Goal: Information Seeking & Learning: Learn about a topic

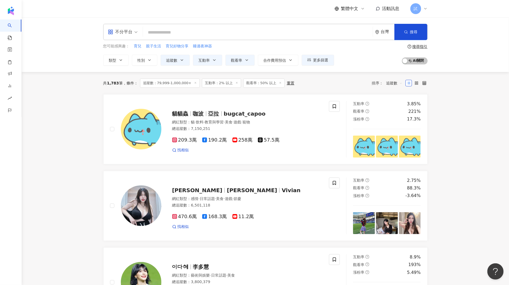
click at [236, 83] on icon at bounding box center [237, 82] width 3 height 3
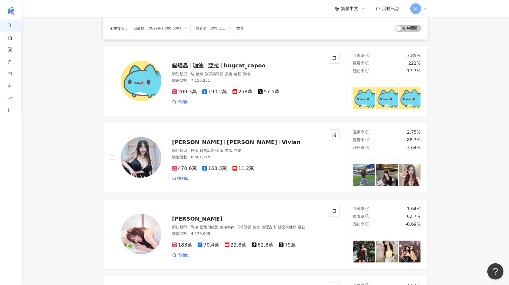
scroll to position [125, 0]
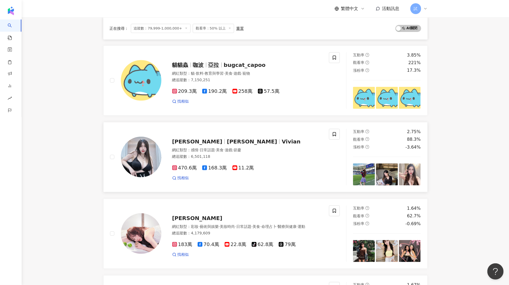
click at [363, 168] on img at bounding box center [364, 174] width 22 height 22
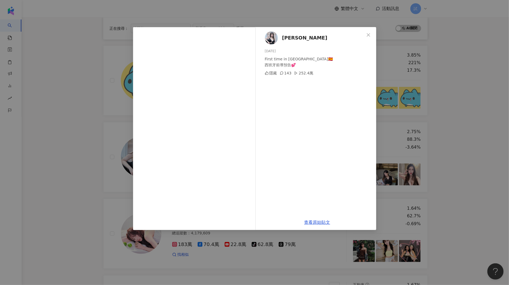
click at [425, 121] on div "謝薇安Vivian 2025/9/15 First time in Spain🇪🇸 西班牙前導預告💕 隱藏 143 252.4萬 查看原始貼文" at bounding box center [254, 142] width 509 height 285
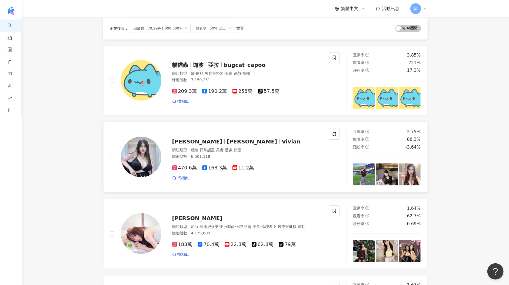
click at [414, 169] on img at bounding box center [410, 174] width 22 height 22
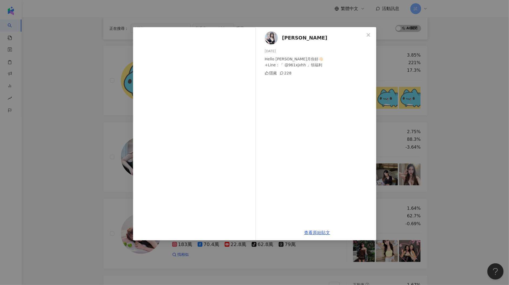
click at [450, 164] on div "謝薇安Vivian 2025/8/1 Hello August 八月你好👋🏻 +Line：「 @961xjxhh 」領福利 隱藏 228 查看原始貼文" at bounding box center [254, 142] width 509 height 285
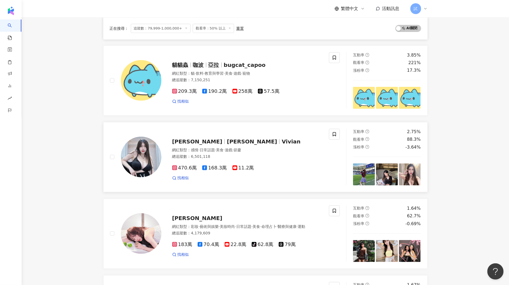
click at [391, 172] on img at bounding box center [387, 174] width 22 height 22
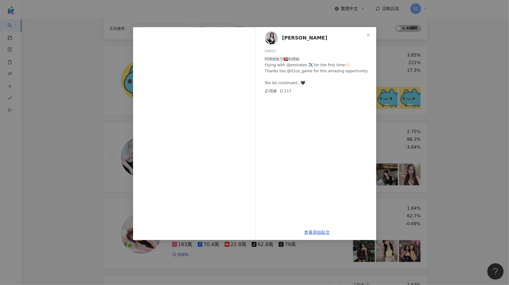
click at [436, 174] on div "謝薇安Vivian 2025/9/7 阿聯酋航空🇦🇪初體驗 Flying with @emirates ✈️ for the first time🫶🏻 Tha…" at bounding box center [254, 142] width 509 height 285
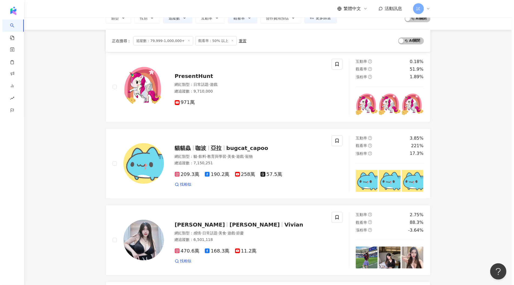
scroll to position [0, 0]
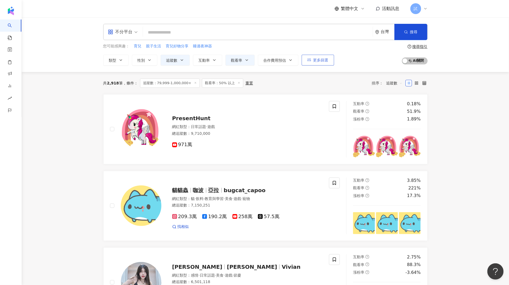
click at [313, 64] on button "更多篩選" at bounding box center [318, 60] width 32 height 11
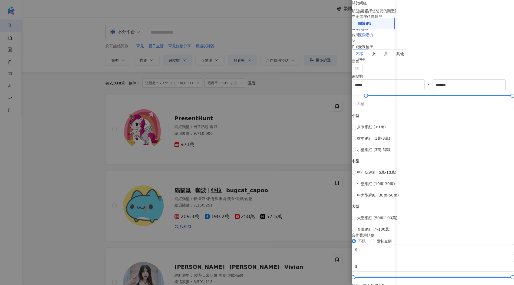
click at [378, 36] on div "互動潛力" at bounding box center [373, 35] width 43 height 12
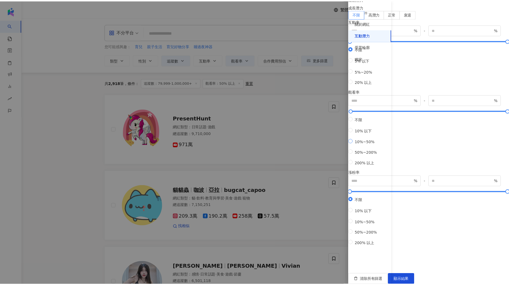
scroll to position [60, 0]
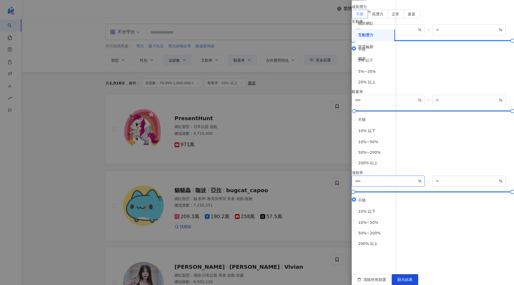
click at [417, 184] on input "number" at bounding box center [386, 181] width 62 height 6
type input "*"
click at [418, 274] on button "顯示結果" at bounding box center [405, 279] width 27 height 11
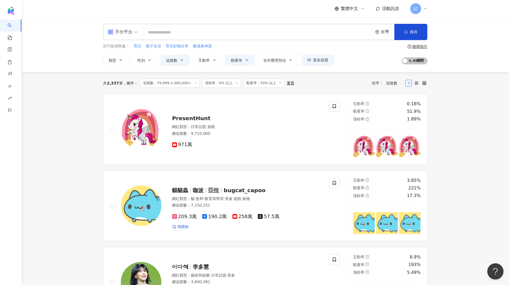
click at [123, 35] on div "不分平台" at bounding box center [120, 32] width 25 height 9
click at [122, 59] on div "Instagram" at bounding box center [124, 57] width 31 height 7
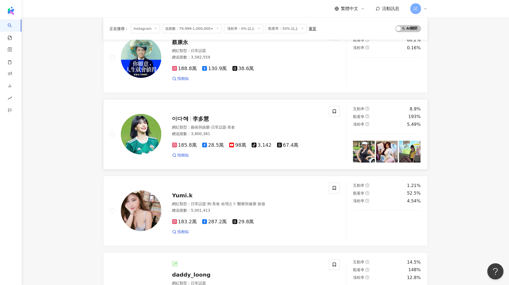
scroll to position [246, 0]
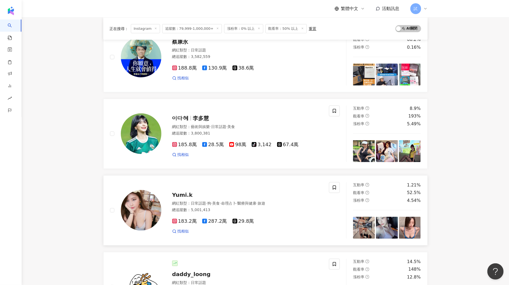
click at [412, 217] on img at bounding box center [410, 228] width 22 height 22
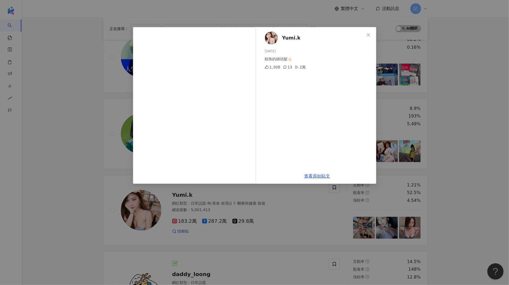
click at [444, 186] on div "Yumi.k 2025/7/17 粗魯的綁頭髮🤙🏻 1,308 13 2萬 查看原始貼文" at bounding box center [254, 142] width 509 height 285
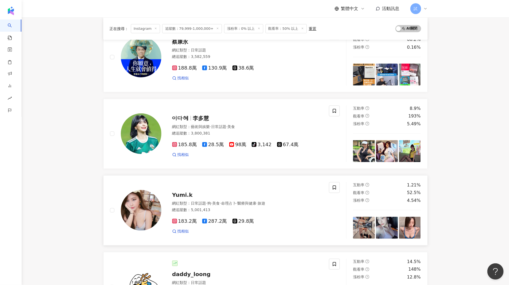
click at [388, 217] on img at bounding box center [387, 228] width 22 height 22
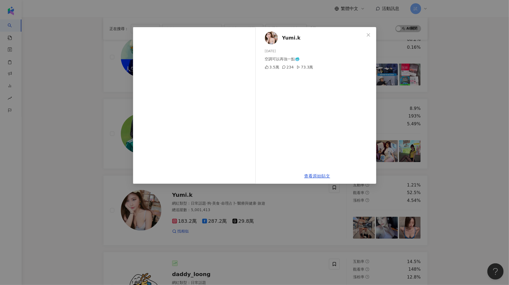
click at [465, 159] on div "Yumi.k 2025/8/3 空調可以再強一點🥶 3.5萬 234 73.3萬 查看原始貼文" at bounding box center [254, 142] width 509 height 285
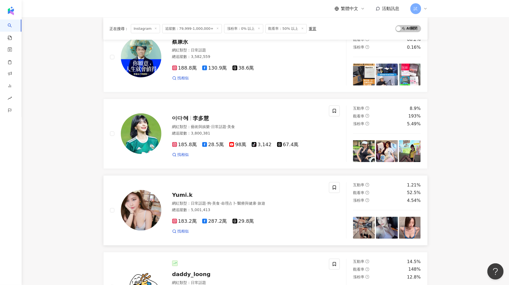
click at [367, 217] on img at bounding box center [364, 228] width 22 height 22
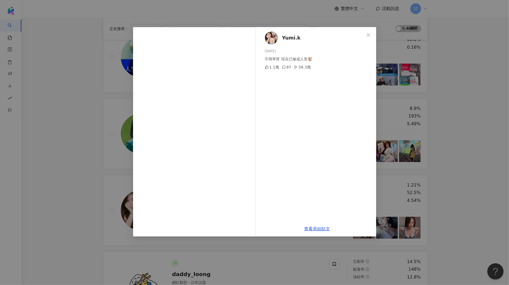
click at [448, 141] on div "Yumi.k 2025/9/1 不簡單呀 現在已修成人形🐒 1.1萬 87 58.3萬 查看原始貼文" at bounding box center [254, 142] width 509 height 285
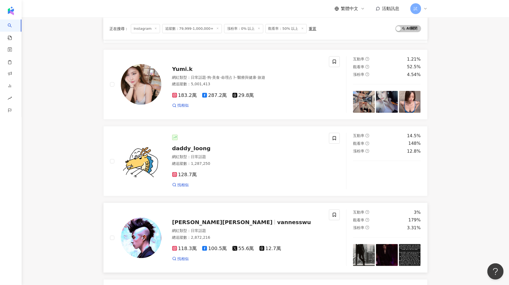
scroll to position [377, 0]
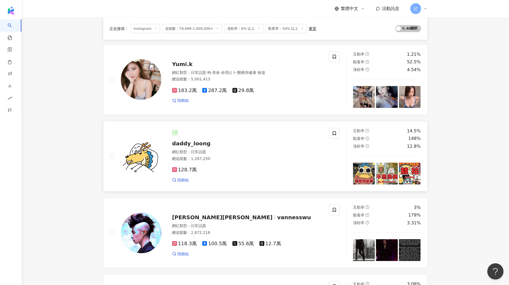
click at [363, 163] on img at bounding box center [364, 174] width 22 height 22
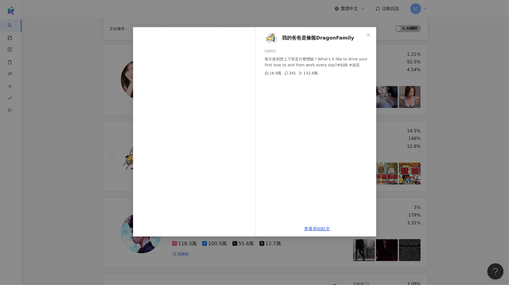
click at [441, 135] on div "我的爸爸是條龍DragonFamily 2025/9/15 每天接初戀上下班是什麼體驗？What's it like to drive your first …" at bounding box center [254, 142] width 509 height 285
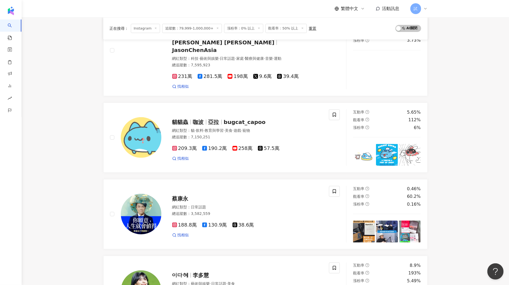
scroll to position [0, 0]
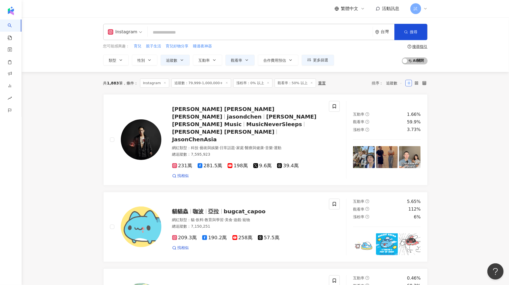
click at [170, 32] on input "search" at bounding box center [260, 32] width 221 height 10
paste input "**********"
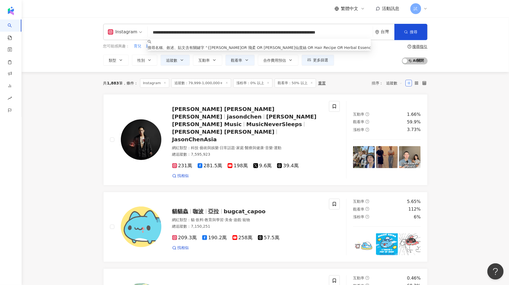
scroll to position [0, 34]
click at [210, 29] on input "**********" at bounding box center [261, 32] width 223 height 10
drag, startPoint x: 283, startPoint y: 31, endPoint x: 403, endPoint y: 37, distance: 120.7
click at [403, 37] on div "**********" at bounding box center [265, 32] width 324 height 16
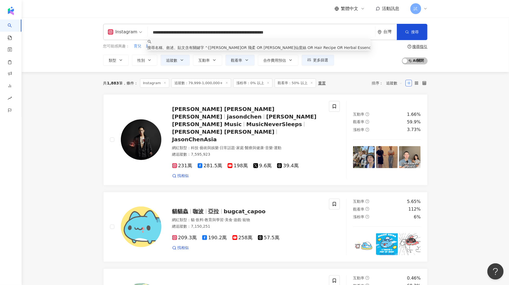
drag, startPoint x: 153, startPoint y: 35, endPoint x: 144, endPoint y: 35, distance: 8.1
click at [145, 35] on div "**********" at bounding box center [265, 32] width 324 height 16
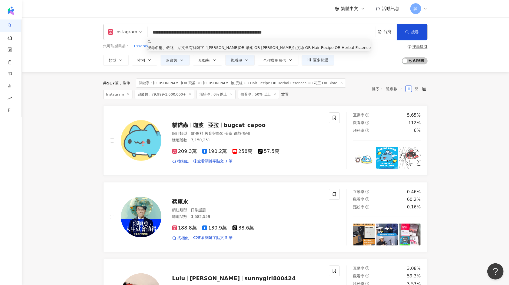
drag, startPoint x: 208, startPoint y: 32, endPoint x: 281, endPoint y: 32, distance: 72.5
click at [281, 32] on input "**********" at bounding box center [261, 32] width 223 height 10
click at [407, 31] on icon "button" at bounding box center [407, 32] width 4 height 4
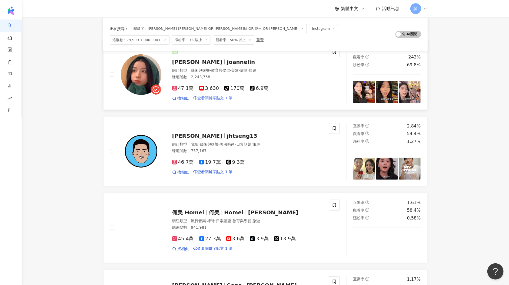
scroll to position [373, 0]
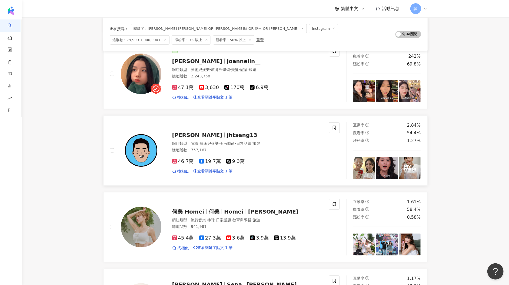
click at [360, 161] on img at bounding box center [364, 168] width 22 height 22
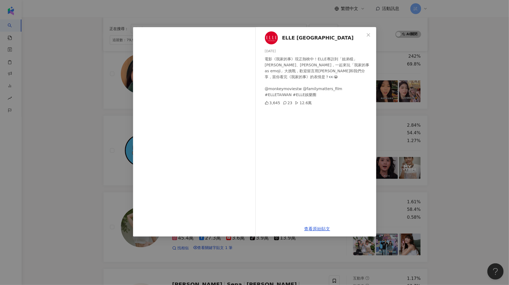
click at [436, 157] on div "ELLE Taiwan 2025/9/14 電影《我家的事》現正熱映中！ELLE專訪到「姐弟檔」曾敬驊、黃珮琪，一起來玩「我家的事 as emoji」大挑戰，…" at bounding box center [254, 142] width 509 height 285
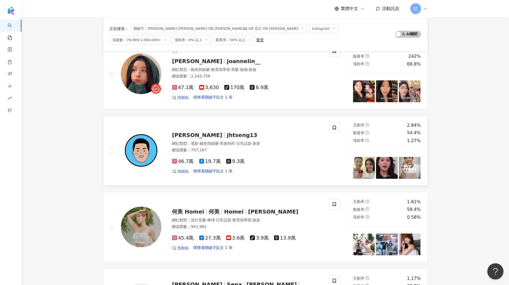
click at [406, 166] on img at bounding box center [410, 168] width 22 height 22
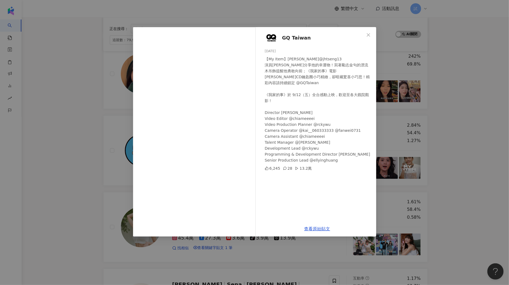
click at [436, 156] on div "GQ Taiwan 2025/9/12 【My Item】曾敬驊 @jhtseng13 演員曾敬驊分享他的幸運物！寫著勵志金句的漂流木吊飾提醒他勇敢向前；《我…" at bounding box center [254, 142] width 509 height 285
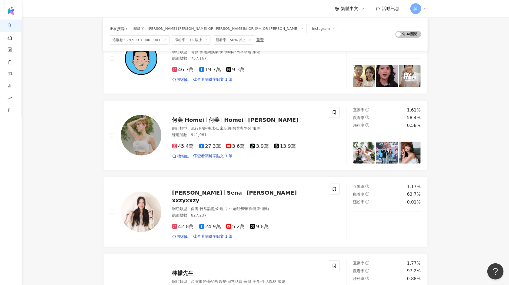
scroll to position [466, 0]
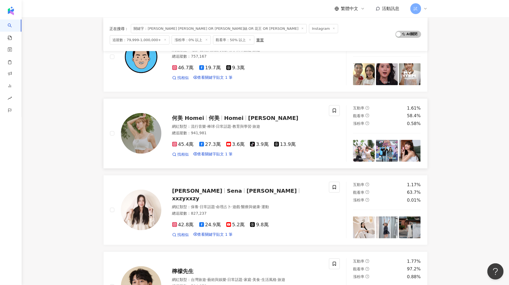
click at [412, 147] on img at bounding box center [410, 151] width 22 height 22
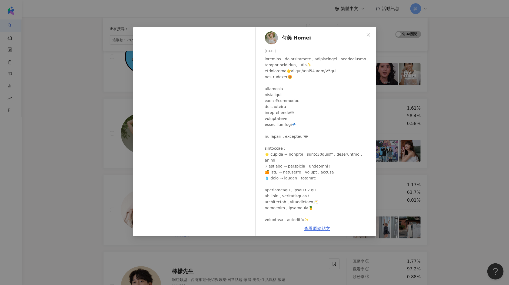
click at [442, 136] on div "何美 Homei 2025/9/15 573 10 查看原始貼文" at bounding box center [254, 142] width 509 height 285
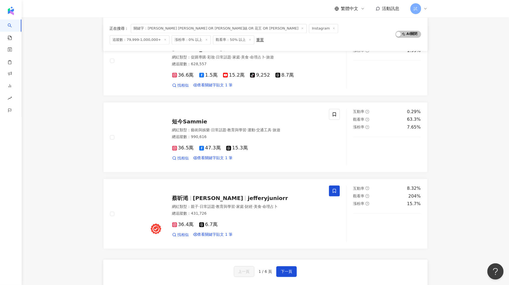
scroll to position [772, 0]
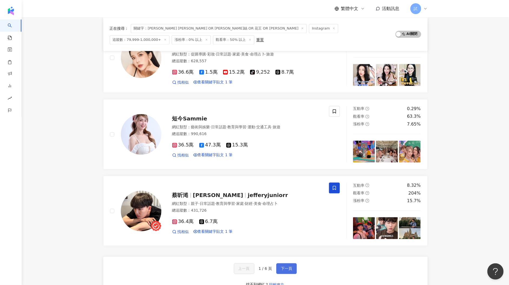
click at [292, 266] on span "下一頁" at bounding box center [286, 268] width 11 height 4
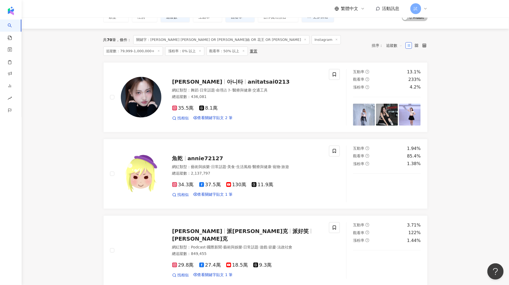
scroll to position [0, 0]
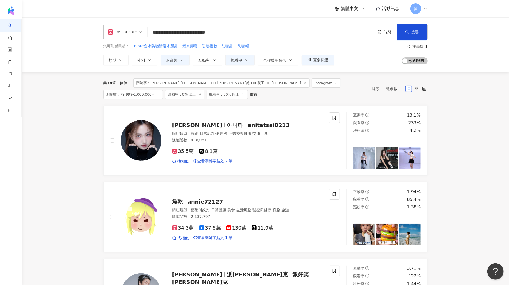
click at [180, 32] on input "**********" at bounding box center [261, 32] width 223 height 10
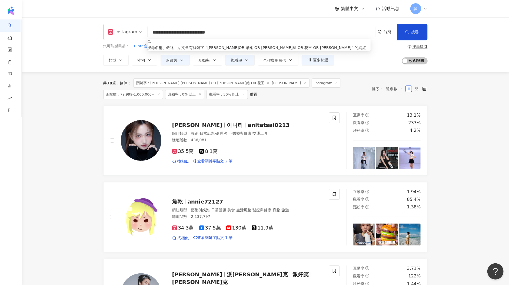
paste input "**********"
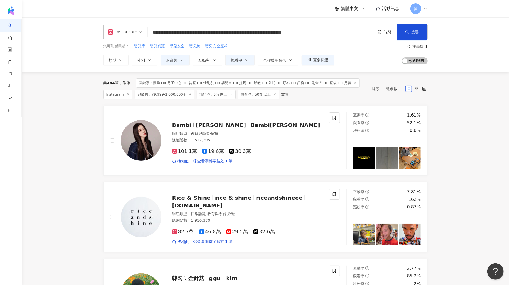
type input "**********"
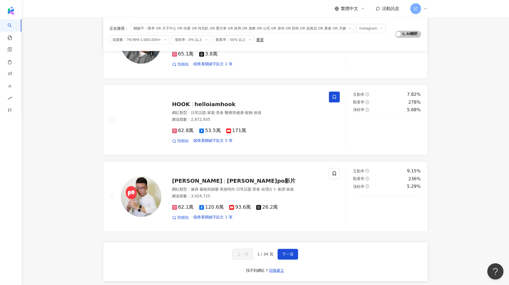
scroll to position [809, 0]
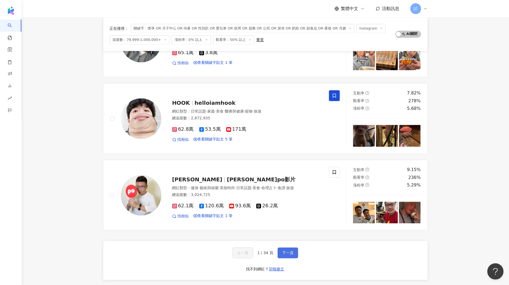
click at [284, 250] on span "下一頁" at bounding box center [287, 252] width 11 height 4
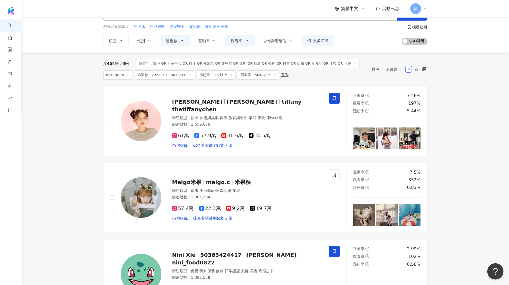
scroll to position [54, 0]
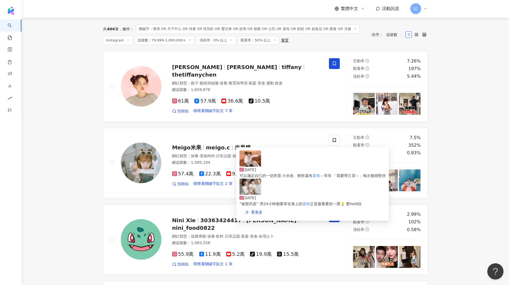
click at [252, 188] on img at bounding box center [251, 186] width 22 height 16
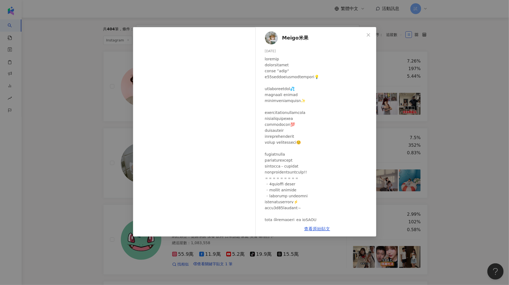
click at [447, 107] on div "Meigo米果 2024/10/3 2.2萬 33 55.8萬 查看原始貼文" at bounding box center [254, 142] width 509 height 285
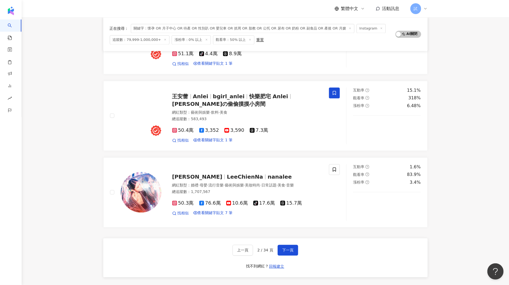
scroll to position [802, 0]
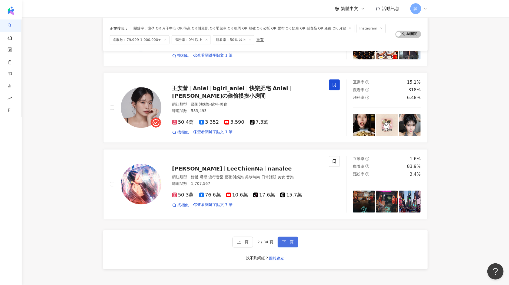
click at [295, 236] on button "下一頁" at bounding box center [288, 241] width 21 height 11
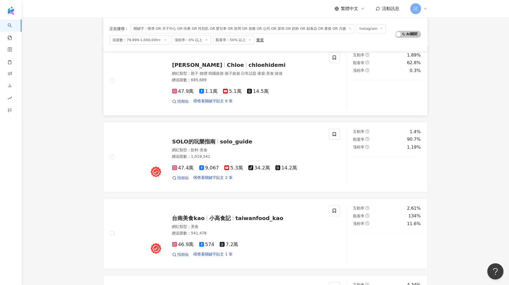
scroll to position [0, 0]
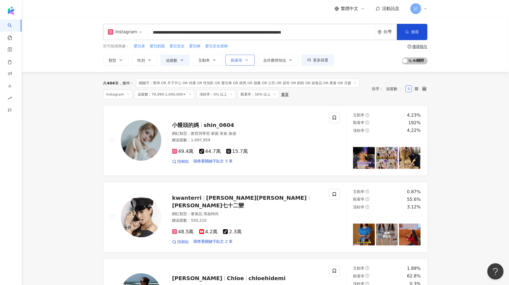
click at [233, 62] on span "觀看率" at bounding box center [236, 60] width 11 height 4
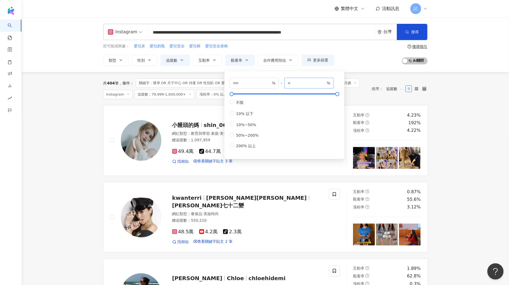
click at [290, 84] on span "%" at bounding box center [308, 83] width 49 height 11
click at [292, 84] on input "number" at bounding box center [307, 83] width 38 height 6
type input "**"
click at [355, 94] on div "共 404 筆 條件 ： 關鍵字：懷孕 OR 月子中心 OR 待產 OR 性別趴 OR 嬰兒車 OR 抓周 OR 胎教 OR 公托 OR 尿布 OR 奶粉 O…" at bounding box center [234, 88] width 263 height 21
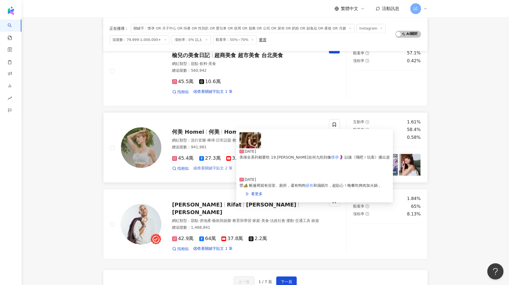
scroll to position [809, 0]
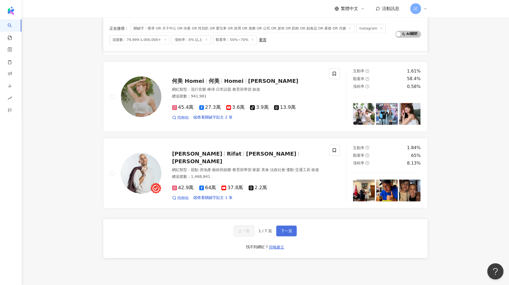
click at [290, 229] on span "下一頁" at bounding box center [286, 231] width 11 height 4
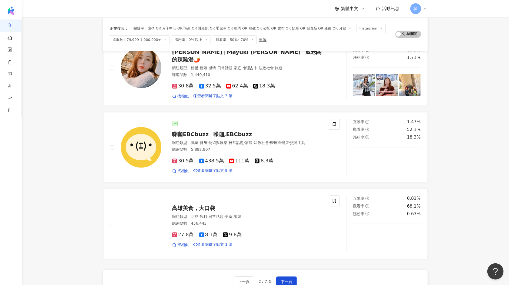
scroll to position [804, 0]
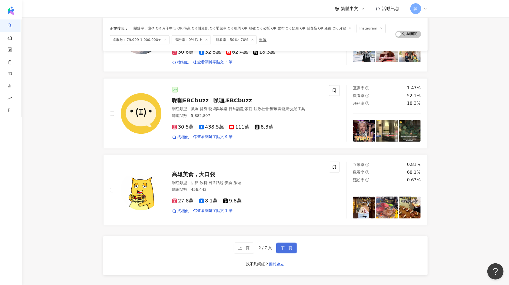
click at [286, 242] on button "下一頁" at bounding box center [286, 247] width 21 height 11
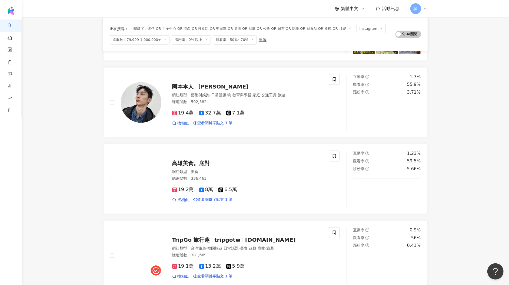
scroll to position [851, 0]
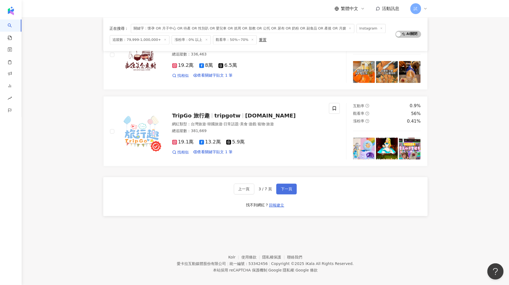
click at [285, 183] on button "下一頁" at bounding box center [286, 188] width 21 height 11
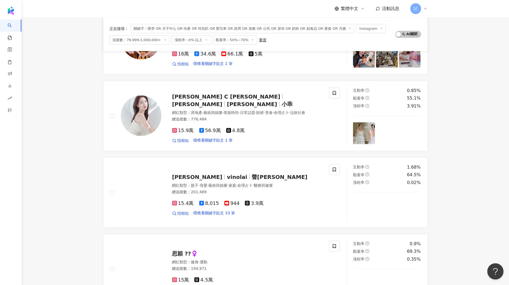
scroll to position [403, 0]
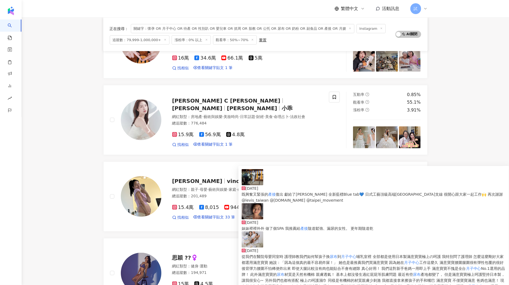
click at [249, 236] on img at bounding box center [253, 239] width 22 height 16
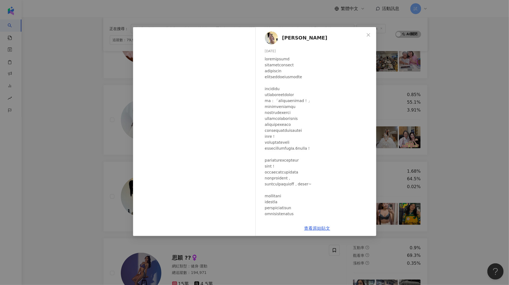
click at [444, 99] on div "賴珮如 2025/7/8 1,163 19 查看原始貼文" at bounding box center [254, 142] width 509 height 285
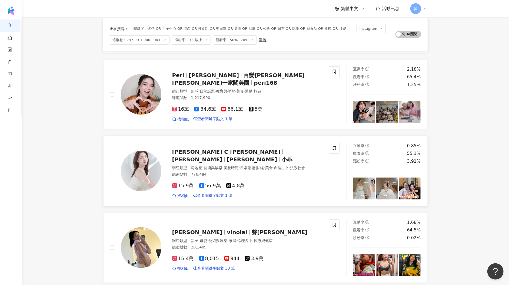
scroll to position [351, 0]
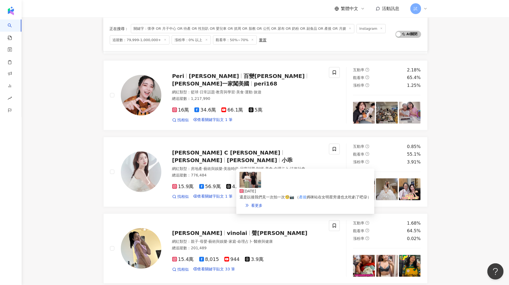
click at [248, 187] on img at bounding box center [251, 180] width 22 height 16
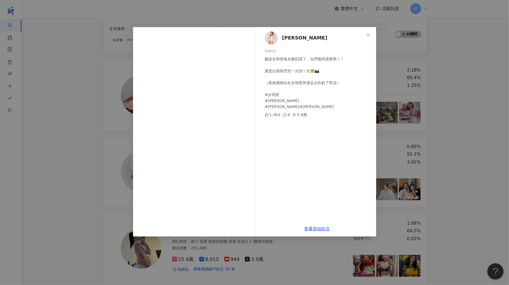
click at [446, 109] on div "艾璐AIRU 2025/4/25 聽說女明星報名舞蹈課了，你們覺得需要嗎？！ 還是以後我們見一次拍一次🧐📷 （產後媽咪站在女明星旁邊也太吃虧了吧😜） #女明星…" at bounding box center [254, 142] width 509 height 285
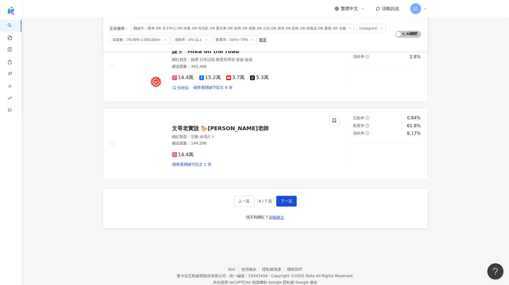
scroll to position [851, 0]
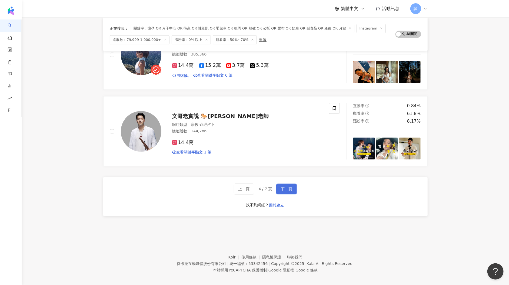
click at [294, 183] on button "下一頁" at bounding box center [286, 188] width 21 height 11
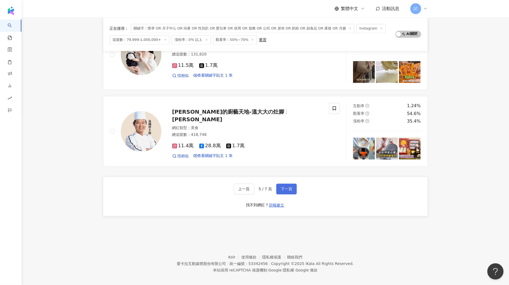
click at [283, 187] on span "下一頁" at bounding box center [286, 189] width 11 height 4
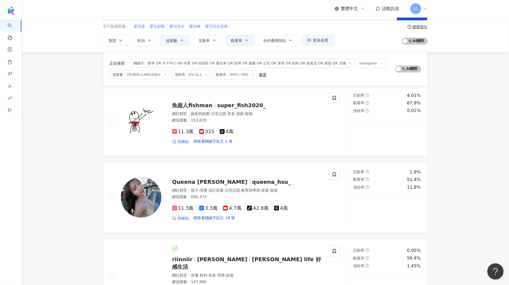
scroll to position [0, 0]
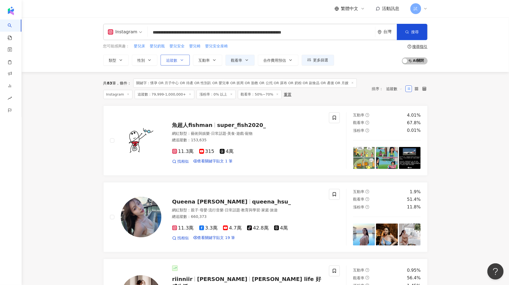
click at [173, 63] on button "追蹤數" at bounding box center [175, 60] width 29 height 11
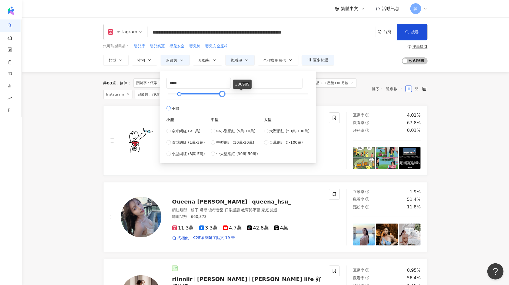
type input "******"
type input "*****"
type input "*"
drag, startPoint x: 308, startPoint y: 94, endPoint x: 158, endPoint y: 100, distance: 150.2
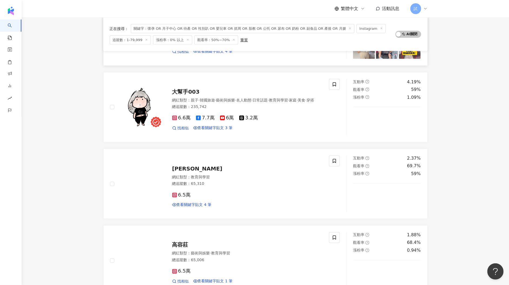
scroll to position [647, 0]
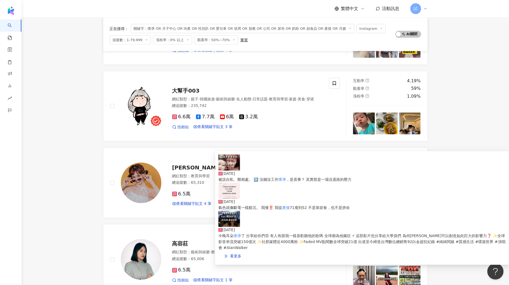
click at [229, 171] on img at bounding box center [229, 162] width 22 height 16
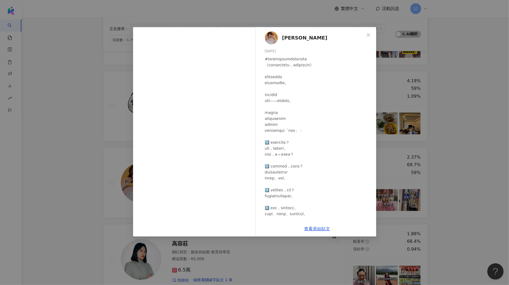
click at [95, 233] on div "胡綺綺 2025/7/17 5,269 263 21.5萬 查看原始貼文" at bounding box center [254, 142] width 509 height 285
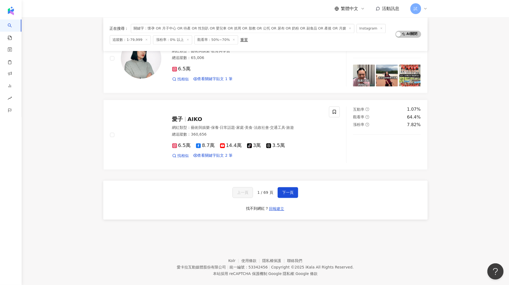
scroll to position [851, 0]
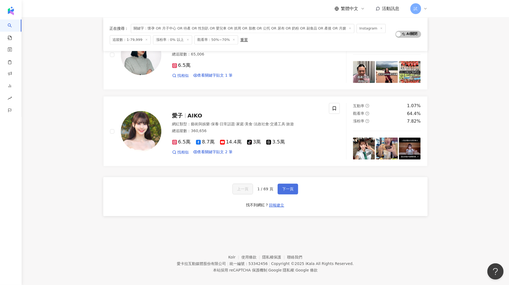
click at [289, 187] on span "下一頁" at bounding box center [287, 189] width 11 height 4
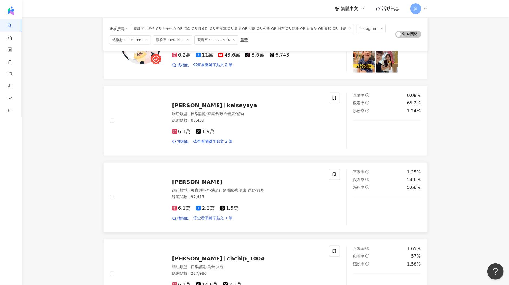
scroll to position [324, 0]
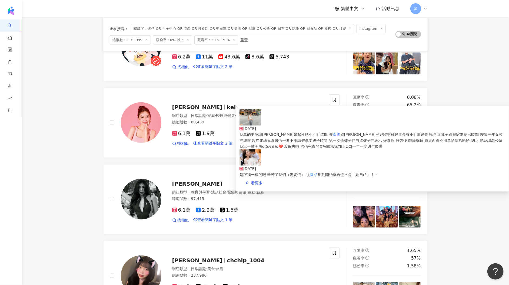
click at [255, 125] on img at bounding box center [251, 117] width 22 height 16
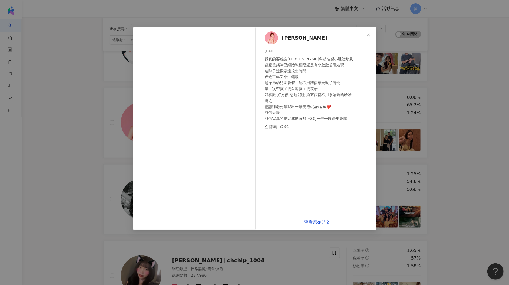
click at [66, 142] on div "Kelsey 2025/7/20 我真的要感謝金珍妮帶起性感小肚肚炫風 讓產後媽咪已經體態極限還是有小肚肚若隱若現 這陣子邊搬家邊挖出時間 睽違三年又來沖繩啦…" at bounding box center [254, 142] width 509 height 285
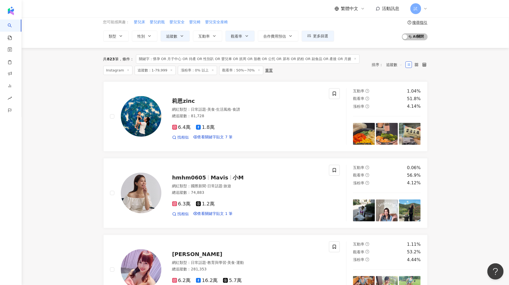
scroll to position [0, 0]
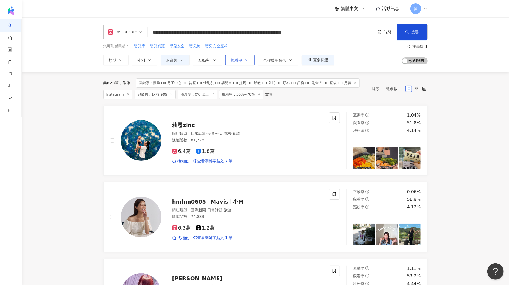
click at [239, 62] on span "觀看率" at bounding box center [236, 60] width 11 height 4
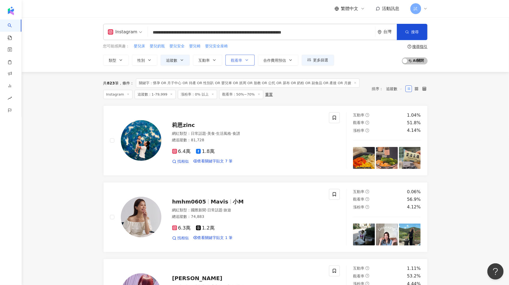
click at [236, 63] on button "觀看率" at bounding box center [240, 60] width 29 height 11
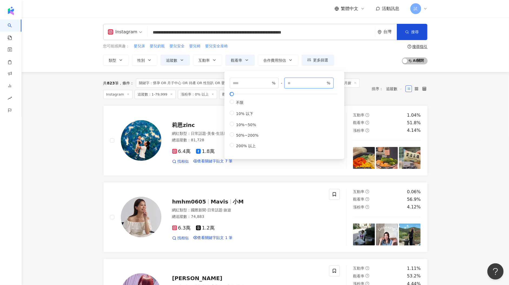
drag, startPoint x: 297, startPoint y: 84, endPoint x: 281, endPoint y: 84, distance: 16.0
click at [281, 84] on div "** % - ** % 不限 10% 以下 10%~50% 50%~200% 200% 以上" at bounding box center [284, 113] width 109 height 71
type input "*"
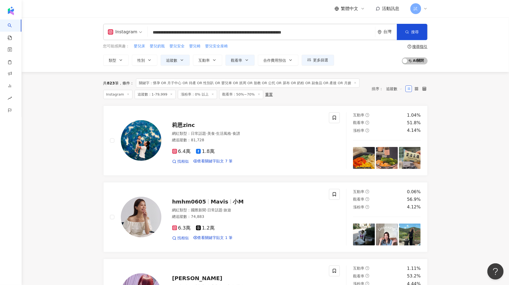
click at [350, 95] on div "共 823 筆 條件 ： 關鍵字：懷孕 OR 月子中心 OR 待產 OR 性別趴 OR 嬰兒車 OR 抓周 OR 胎教 OR 公托 OR 尿布 OR 奶粉 O…" at bounding box center [234, 88] width 263 height 21
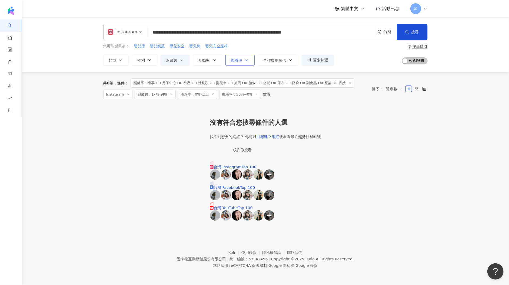
click at [242, 62] on button "觀看率" at bounding box center [240, 60] width 29 height 11
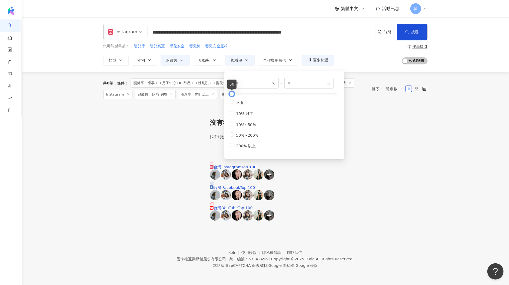
type input "*"
type input "*****"
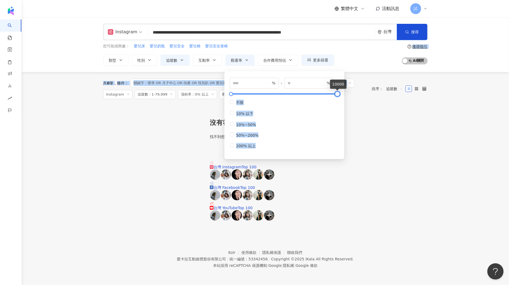
drag, startPoint x: 232, startPoint y: 94, endPoint x: 366, endPoint y: 94, distance: 133.6
click at [366, 95] on main "**********" at bounding box center [266, 119] width 488 height 204
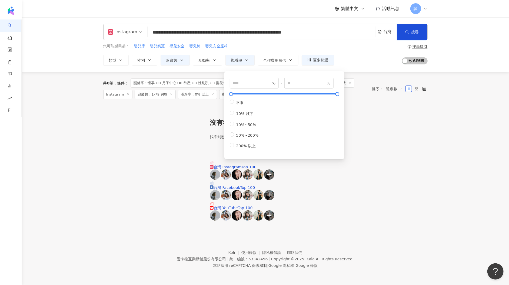
click at [357, 79] on div "共 0 筆 條件 ： 關鍵字：懷孕 OR 月子中心 OR 待產 OR 性別趴 OR 嬰兒車 OR 抓周 OR 胎教 OR 公托 OR 尿布 OR 奶粉 OR …" at bounding box center [234, 88] width 263 height 21
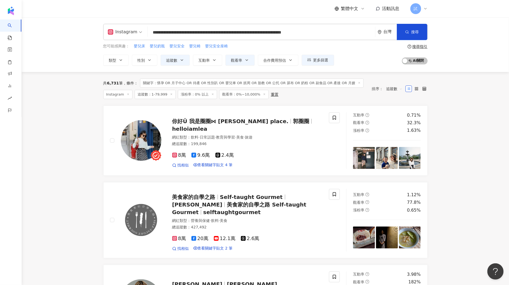
click at [233, 62] on button "觀看率" at bounding box center [240, 60] width 29 height 11
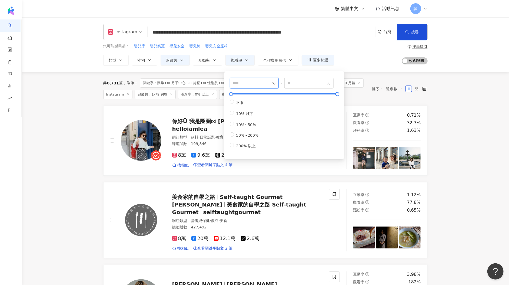
click at [243, 83] on input "*" at bounding box center [252, 83] width 38 height 6
click at [352, 95] on div "共 6,731 筆 條件 ： 關鍵字：懷孕 OR 月子中心 OR 待產 OR 性別趴 OR 嬰兒車 OR 抓周 OR 胎教 OR 公托 OR 尿布 OR 奶粉…" at bounding box center [234, 88] width 263 height 21
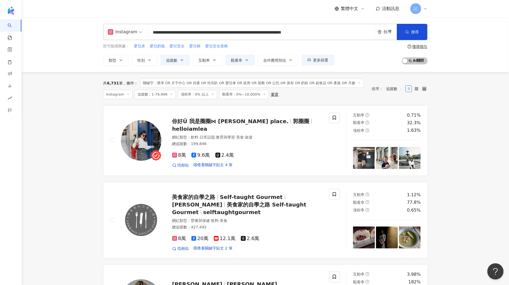
click at [263, 95] on span at bounding box center [264, 94] width 3 height 3
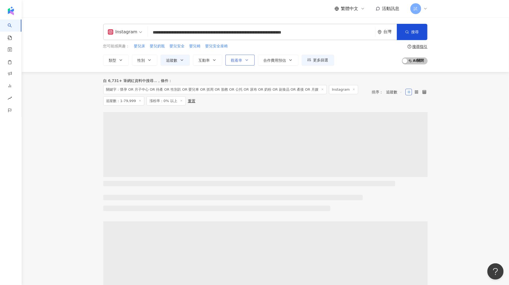
click at [240, 62] on button "觀看率" at bounding box center [240, 60] width 29 height 11
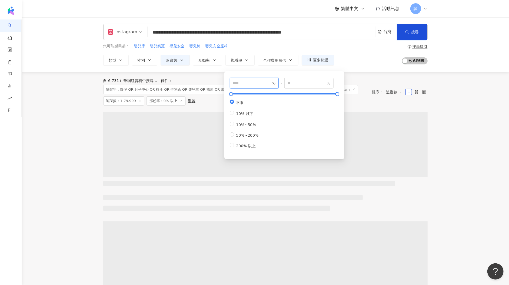
click at [241, 83] on input "number" at bounding box center [252, 83] width 38 height 6
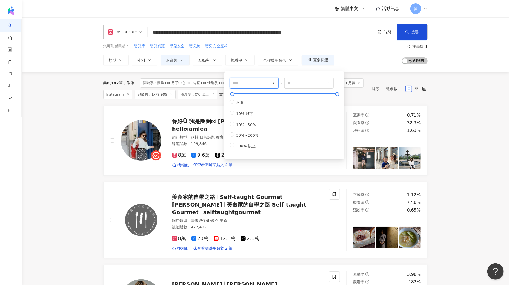
type input "**"
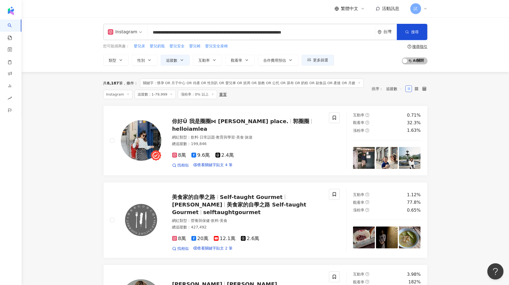
click at [355, 87] on div "共 8,187 筆 條件 ： 關鍵字：懷孕 OR 月子中心 OR 待產 OR 性別趴 OR 嬰兒車 OR 抓周 OR 胎教 OR 公托 OR 尿布 OR 奶粉…" at bounding box center [234, 88] width 263 height 21
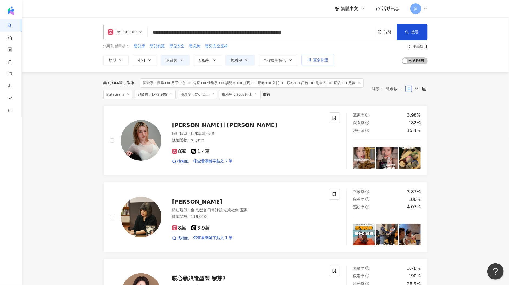
click at [327, 59] on span "更多篩選" at bounding box center [320, 60] width 15 height 4
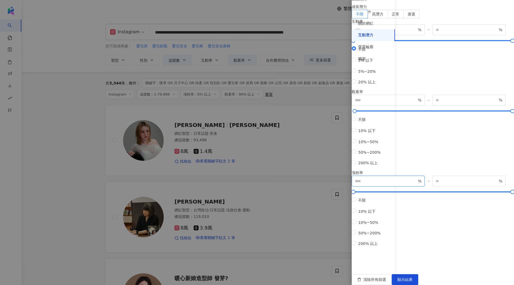
drag, startPoint x: 416, startPoint y: 204, endPoint x: 368, endPoint y: 203, distance: 47.3
click at [368, 203] on div "篩選條件 關於網紅 互動潛力 受眾輪廓 獨家 關於網紅 類型 ( 請選擇您想要的類型 ) 尚未選擇任何類型 國家/地區 台灣 性別 不限 女 男 其他 語言 …" at bounding box center [433, 135] width 162 height 278
type input "*"
click at [418, 276] on button "顯示結果" at bounding box center [405, 279] width 27 height 11
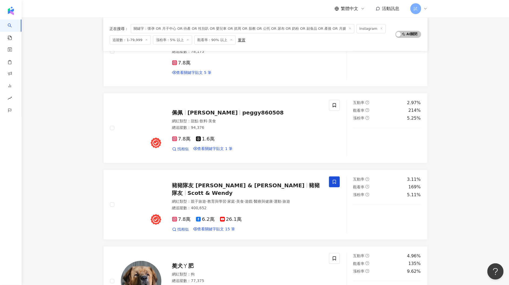
scroll to position [329, 0]
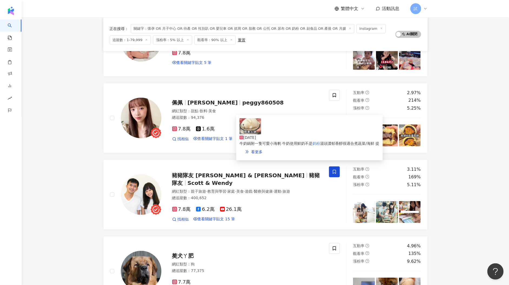
click at [255, 133] on img at bounding box center [251, 126] width 22 height 16
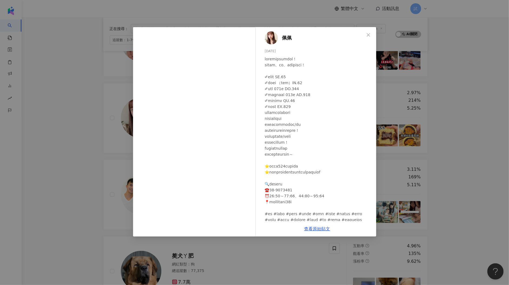
click at [97, 150] on div "佩佩 2025/7/8 3,799 60 17.8萬 查看原始貼文" at bounding box center [254, 142] width 509 height 285
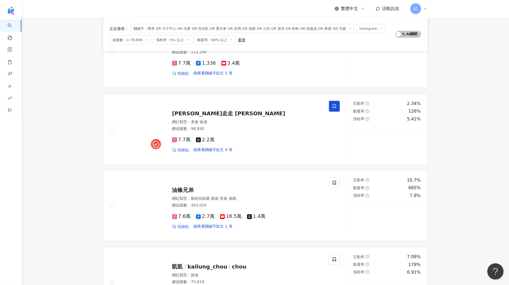
scroll to position [822, 0]
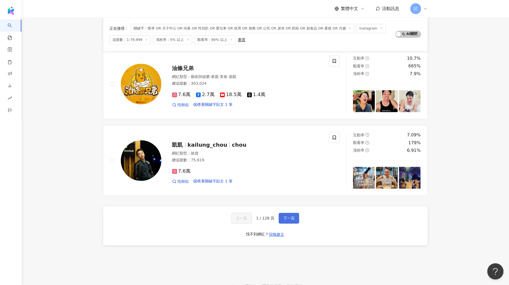
click at [280, 213] on button "下一頁" at bounding box center [289, 218] width 21 height 11
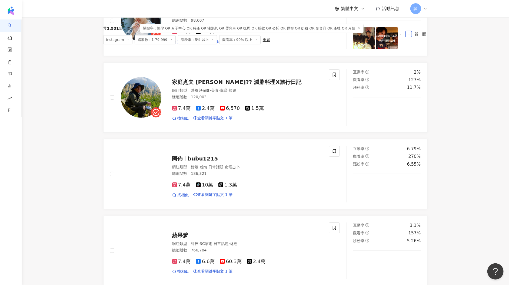
scroll to position [0, 0]
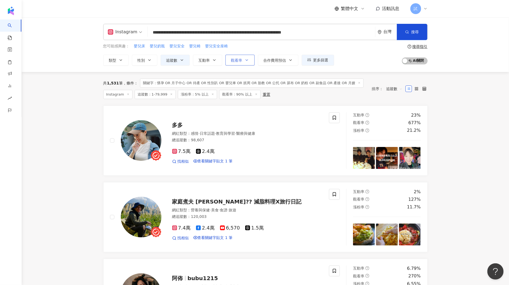
click at [234, 61] on span "觀看率" at bounding box center [236, 60] width 11 height 4
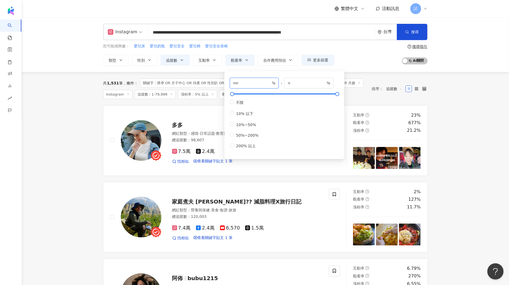
drag, startPoint x: 239, startPoint y: 85, endPoint x: 221, endPoint y: 85, distance: 17.3
click at [224, 85] on div "** % - % 不限 10% 以下 10%~50% 50%~200% 200% 以上" at bounding box center [284, 115] width 120 height 88
type input "**"
click at [312, 85] on input "number" at bounding box center [307, 83] width 38 height 6
type input "**"
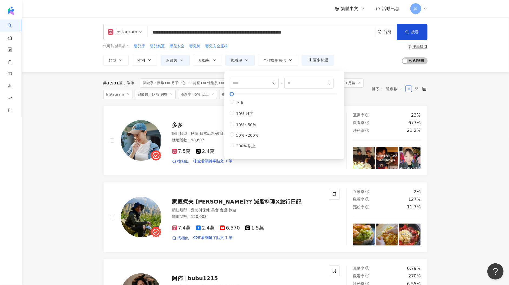
click at [356, 96] on div "共 1,531 筆 條件 ： 關鍵字：懷孕 OR 月子中心 OR 待產 OR 性別趴 OR 嬰兒車 OR 抓周 OR 胎教 OR 公托 OR 尿布 OR 奶粉…" at bounding box center [234, 88] width 263 height 21
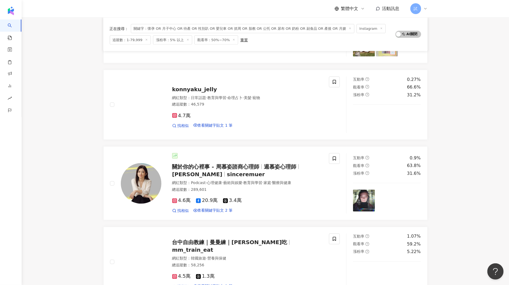
scroll to position [593, 0]
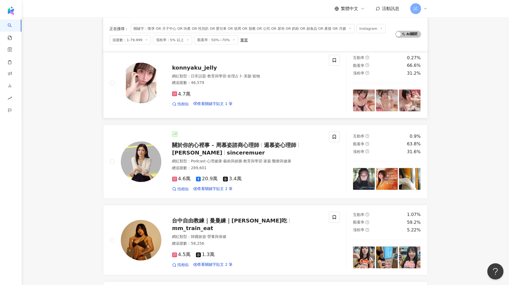
click at [373, 95] on img at bounding box center [364, 101] width 22 height 22
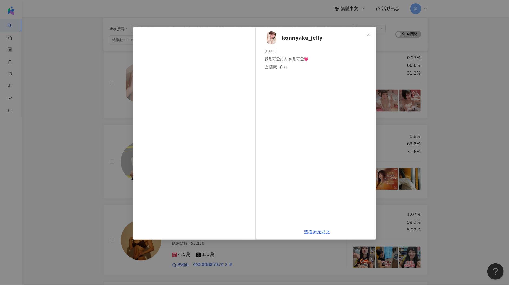
click at [447, 95] on div "konnyaku_jelly 2025/8/18 我是可愛的人 你是可愛💗 隱藏 6 查看原始貼文" at bounding box center [254, 142] width 509 height 285
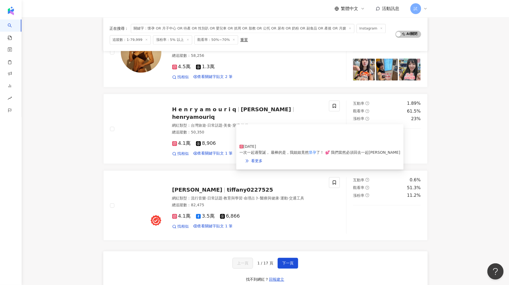
scroll to position [787, 0]
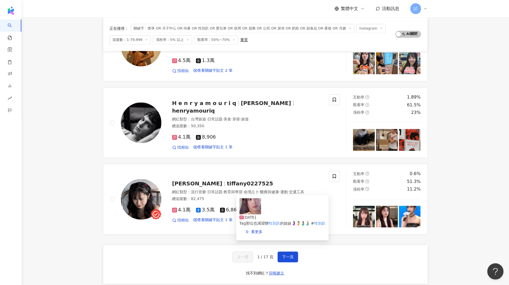
click at [251, 208] on img at bounding box center [251, 206] width 22 height 16
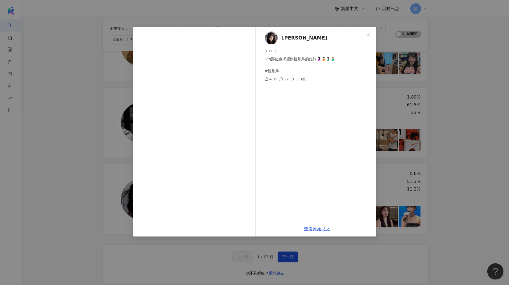
click at [433, 128] on div "林靖軒 xuan 2024/10/25 Tag那位也渴望辦性別趴的姐妹🤰🏻🫄🏻🫃🏽🫃🏼 #性別趴 416 12 1.3萬 查看原始貼文" at bounding box center [254, 142] width 509 height 285
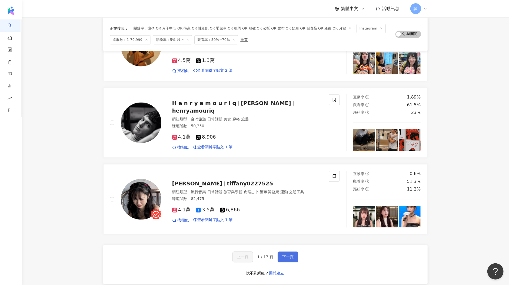
click at [291, 254] on span "下一頁" at bounding box center [287, 256] width 11 height 4
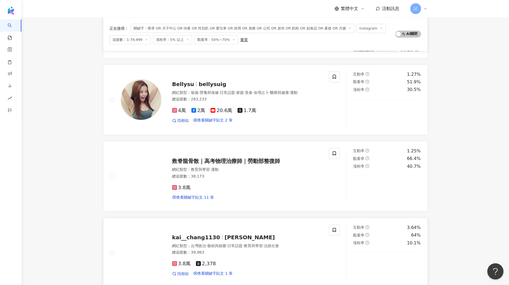
scroll to position [0, 0]
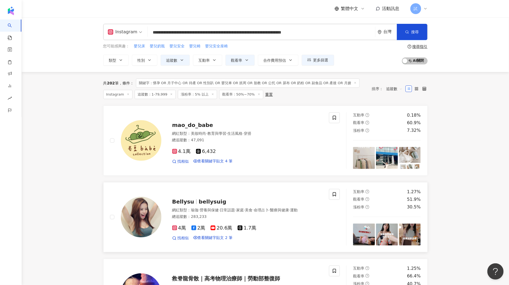
click at [361, 225] on img at bounding box center [364, 234] width 22 height 22
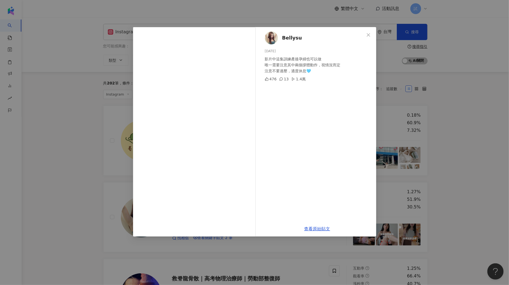
click at [436, 180] on div "Bellysu 2025/9/24 影片中這集訓練產後孕婦也可以做 唯一需要注意其中兩個撐體動作，視情況而定 注意不要過壓，適度休息🩵 476 13 1.4萬…" at bounding box center [254, 142] width 509 height 285
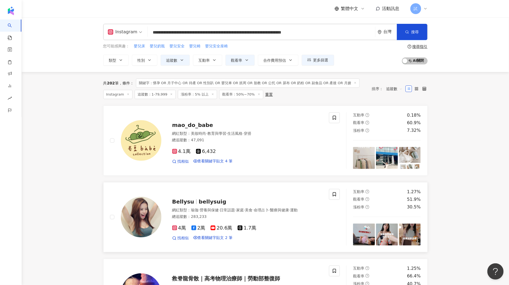
click at [389, 231] on img at bounding box center [387, 234] width 22 height 22
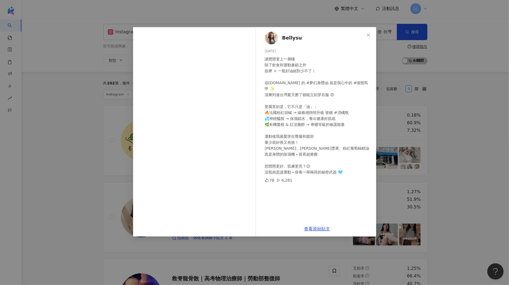
click at [437, 179] on div "Bellysu 2025/9/23 讓體態更上一層樓 除了飲食和運動兼顧之外 按摩 + 一瓶好油絕對少不了！ @hyphy.tw 的 #夢幻身體油 就是我心中…" at bounding box center [254, 142] width 509 height 285
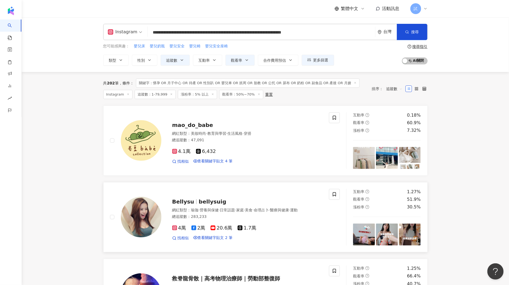
click at [405, 233] on img at bounding box center [410, 234] width 22 height 22
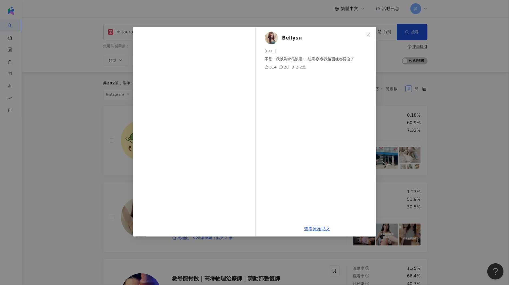
click at [442, 166] on div "Bellysu 2025/9/22 不是…我以為會很浪漫… 結果😂😂我後面魂都要沒了 514 20 2.2萬 查看原始貼文" at bounding box center [254, 142] width 509 height 285
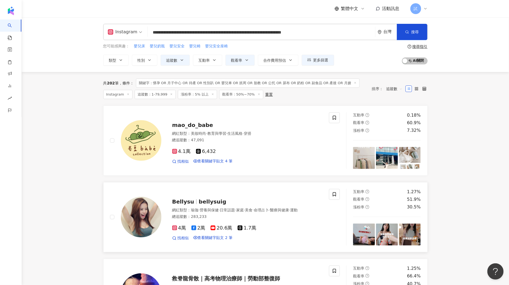
click at [363, 230] on img at bounding box center [364, 234] width 22 height 22
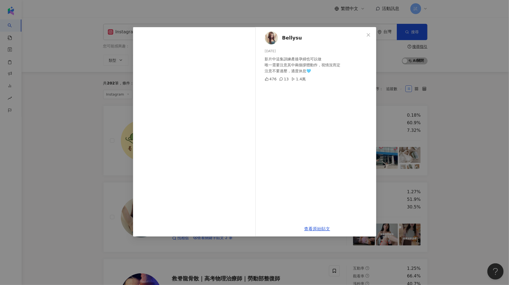
click at [442, 192] on div "Bellysu 2025/9/24 影片中這集訓練產後孕婦也可以做 唯一需要注意其中兩個撐體動作，視情況而定 注意不要過壓，適度休息🩵 476 13 1.4萬…" at bounding box center [254, 142] width 509 height 285
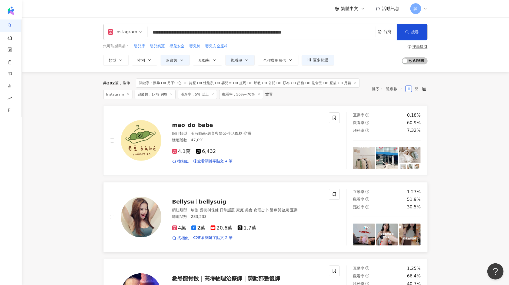
click at [384, 237] on img at bounding box center [387, 234] width 22 height 22
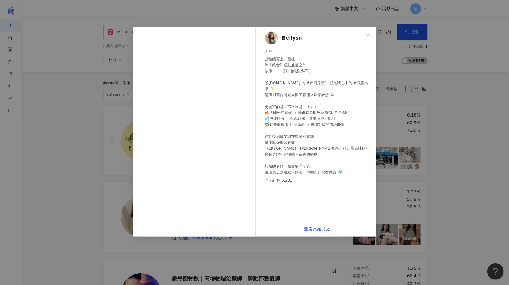
click at [449, 173] on div "Bellysu 2025/9/23 讓體態更上一層樓 除了飲食和運動兼顧之外 按摩 + 一瓶好油絕對少不了！ @hyphy.tw 的 #夢幻身體油 就是我心中…" at bounding box center [254, 142] width 509 height 285
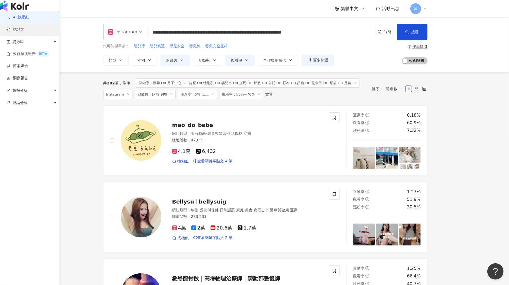
click at [16, 32] on link "找貼文" at bounding box center [15, 29] width 18 height 5
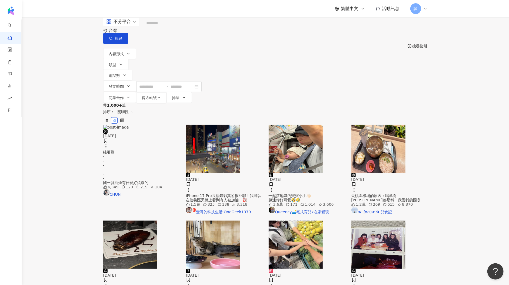
click at [182, 29] on input "search" at bounding box center [168, 24] width 49 height 12
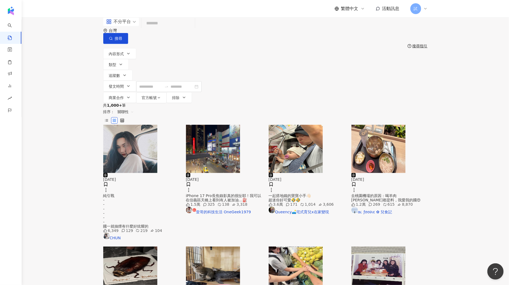
click at [193, 29] on input "search" at bounding box center [168, 24] width 49 height 12
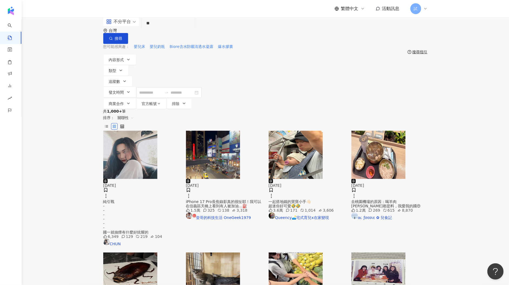
type input "*"
type input "**********"
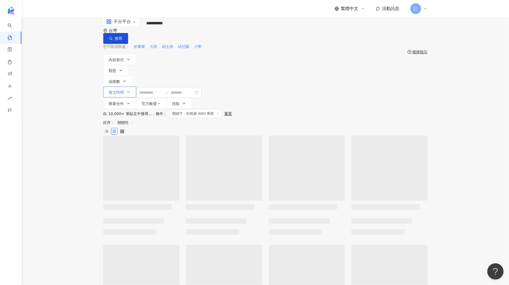
click at [124, 90] on span "發文時間" at bounding box center [116, 92] width 15 height 4
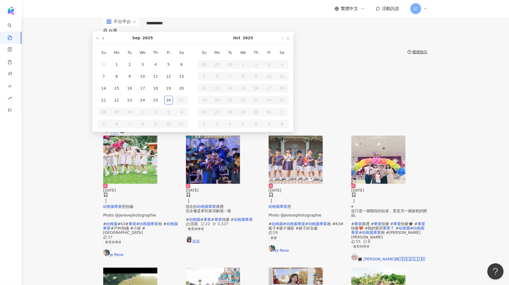
click at [107, 44] on button "button" at bounding box center [104, 38] width 6 height 12
type input "**********"
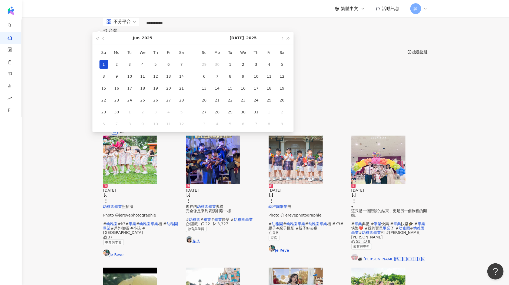
click at [108, 69] on div "1" at bounding box center [104, 64] width 9 height 9
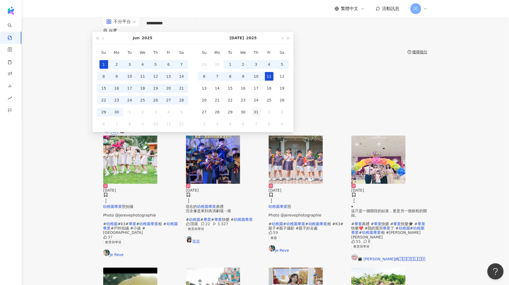
type input "**********"
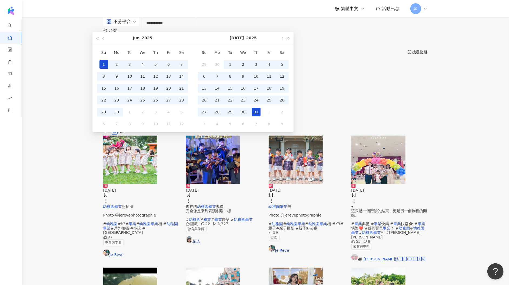
click at [261, 116] on div "31" at bounding box center [256, 112] width 9 height 9
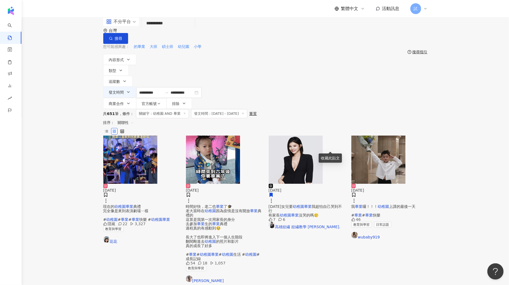
click at [134, 118] on span "關聯性" at bounding box center [126, 122] width 16 height 9
click at [396, 103] on div "互動數" at bounding box center [395, 102] width 15 height 6
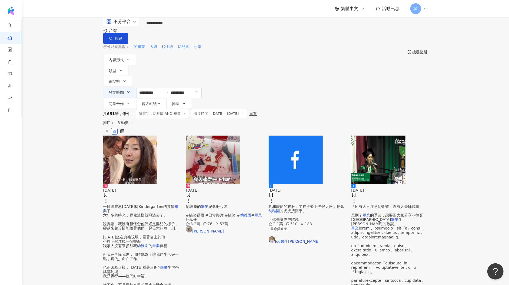
click at [150, 135] on img "button" at bounding box center [130, 159] width 54 height 48
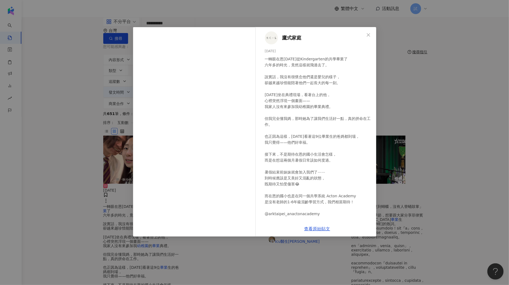
click at [417, 125] on div "鷹式家庭 2025/6/20 一轉眼在恩今天從Kindergarten的共學畢業了 六年多的時光，竟然這樣就飛過去了。 說實話，我沒有很懷念他們還是嬰兒的樣子…" at bounding box center [254, 142] width 509 height 285
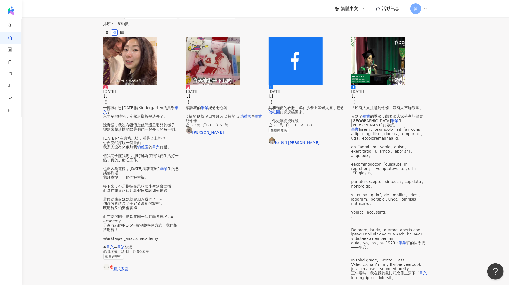
scroll to position [120, 0]
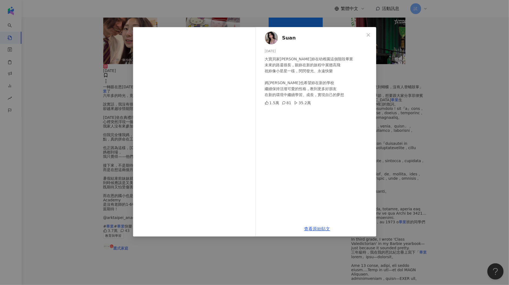
click at [101, 133] on div "Suan 2025/7/13 大寶貝家綺恭喜妳在幼稚園這個階段畢業 未來的路還很長，願妳在新的旅程中展翅高飛 祝妳像小星星一樣，閃閃發光、永遠快樂 媽咪也希望…" at bounding box center [254, 142] width 509 height 285
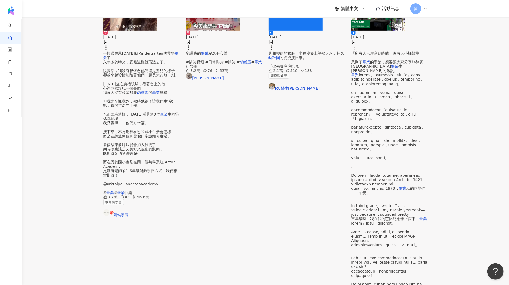
scroll to position [0, 0]
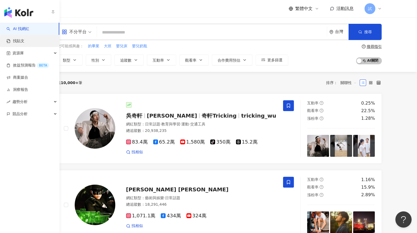
click at [19, 39] on link "找貼文" at bounding box center [15, 40] width 18 height 5
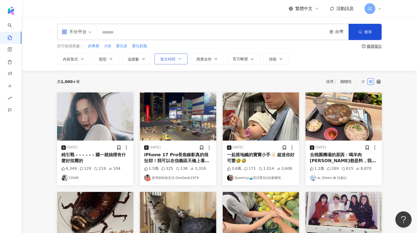
click at [172, 61] on button "發文時間" at bounding box center [170, 59] width 33 height 11
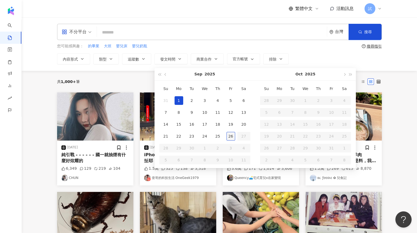
type input "**********"
click at [133, 81] on div "共 1,000+ 筆 排序： 關聯性" at bounding box center [219, 81] width 324 height 9
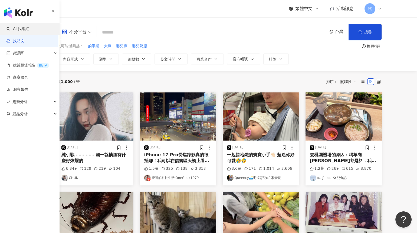
click at [20, 31] on link "AI 找網紅" at bounding box center [17, 28] width 23 height 5
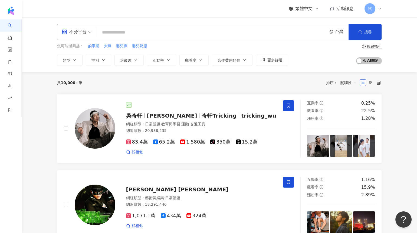
click at [136, 32] on input "search" at bounding box center [212, 32] width 226 height 10
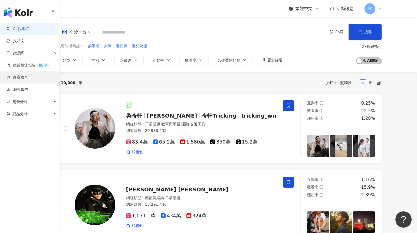
click at [20, 78] on link "商案媒合" at bounding box center [17, 77] width 22 height 5
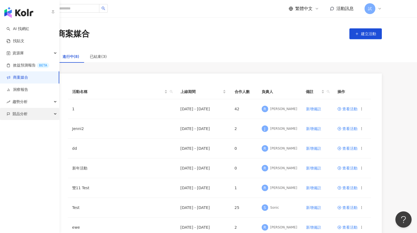
click at [18, 112] on span "競品分析" at bounding box center [19, 114] width 15 height 12
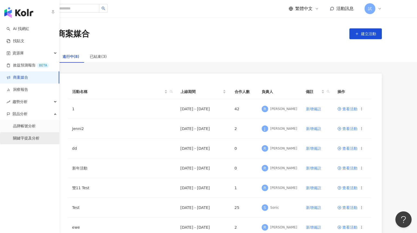
click at [26, 138] on link "關鍵字提及分析" at bounding box center [26, 138] width 27 height 5
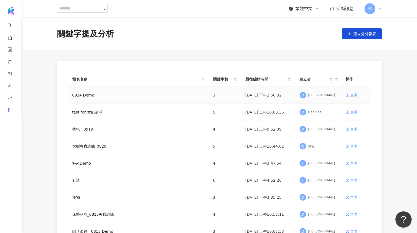
click at [353, 95] on div "查看" at bounding box center [354, 95] width 8 height 6
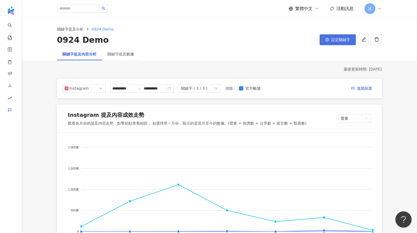
click at [330, 38] on button "設定關鍵字" at bounding box center [337, 39] width 36 height 11
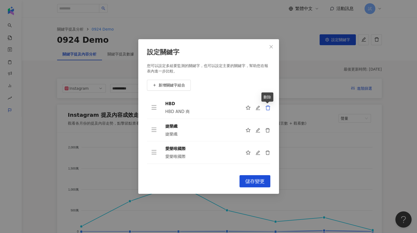
click at [268, 107] on icon "delete" at bounding box center [267, 107] width 5 height 5
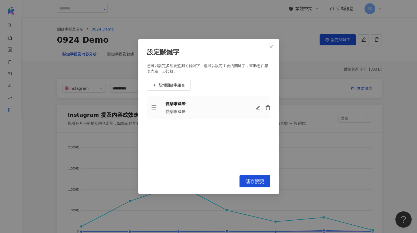
click at [268, 107] on icon "delete" at bounding box center [267, 107] width 5 height 5
click at [181, 85] on span "新增關鍵字組合" at bounding box center [171, 85] width 27 height 4
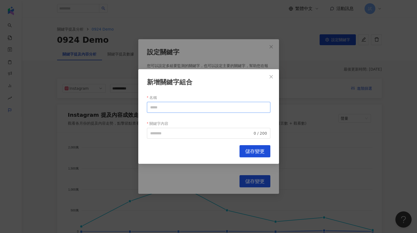
click at [171, 108] on input "名稱" at bounding box center [208, 107] width 123 height 11
type input "*"
type input "**********"
click at [158, 107] on input "**********" at bounding box center [208, 107] width 123 height 11
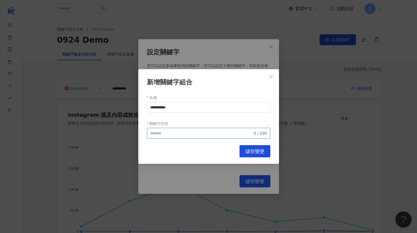
click at [158, 133] on input "關鍵字內容" at bounding box center [201, 133] width 102 height 6
paste input "**********"
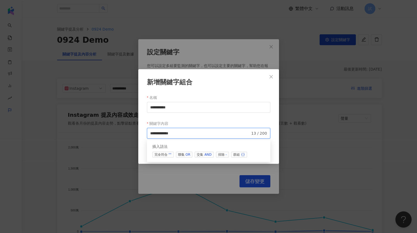
click at [161, 134] on input "**********" at bounding box center [200, 133] width 100 height 6
type input "**********"
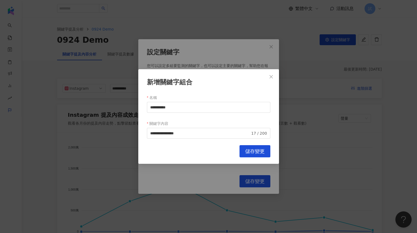
click at [230, 125] on div "關鍵字內容" at bounding box center [208, 123] width 123 height 9
click at [252, 156] on button "儲存變更" at bounding box center [254, 151] width 31 height 12
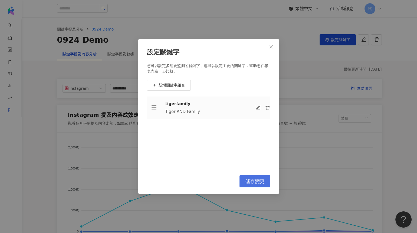
click at [259, 175] on button "儲存變更" at bounding box center [254, 181] width 31 height 12
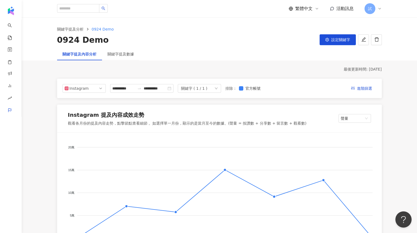
click at [113, 51] on div "關鍵字提及數據" at bounding box center [120, 54] width 37 height 12
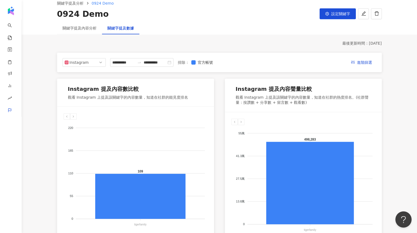
scroll to position [20, 0]
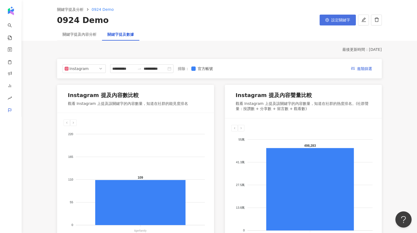
click at [332, 21] on span "設定關鍵字" at bounding box center [340, 20] width 19 height 4
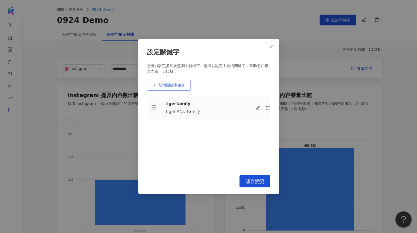
click at [182, 80] on button "新增關鍵字組合" at bounding box center [169, 85] width 44 height 11
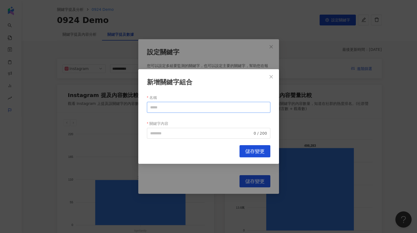
click at [171, 109] on input "名稱" at bounding box center [208, 107] width 123 height 11
type input "*"
click at [170, 130] on span "0 / 200" at bounding box center [208, 133] width 123 height 11
type input "**"
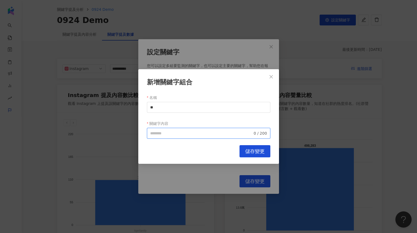
paste input "**"
type input "*********"
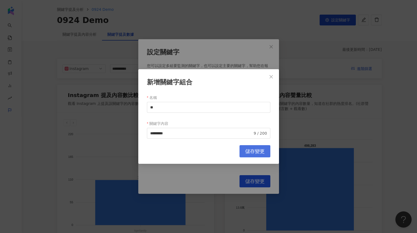
click at [244, 148] on button "儲存變更" at bounding box center [254, 151] width 31 height 12
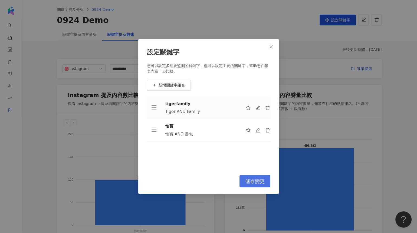
click at [251, 182] on span "儲存變更" at bounding box center [254, 181] width 19 height 6
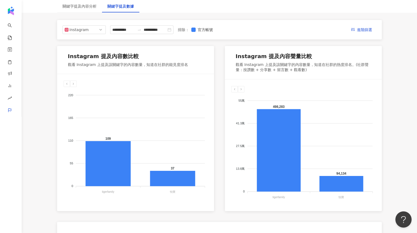
scroll to position [57, 0]
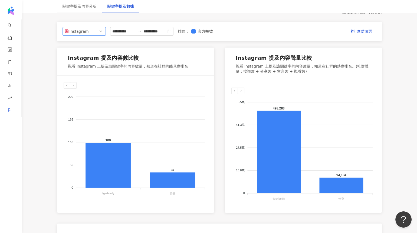
click at [86, 31] on div "Instagram" at bounding box center [78, 31] width 18 height 8
click at [86, 52] on div "Facebook" at bounding box center [81, 53] width 18 height 6
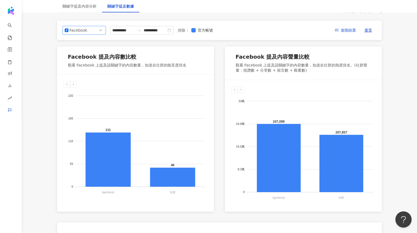
scroll to position [58, 0]
click at [75, 8] on div "關鍵字提及內容分析" at bounding box center [79, 6] width 34 height 6
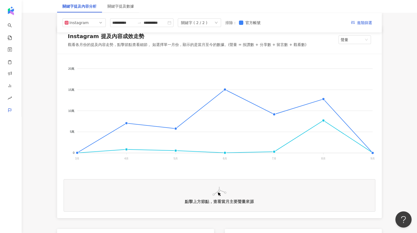
scroll to position [75, 0]
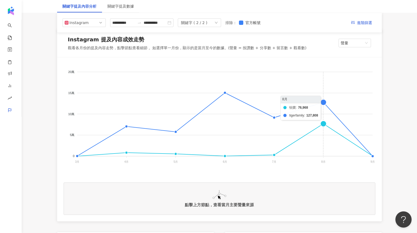
click at [323, 123] on foreignobject "怡寶 tigerfamily" at bounding box center [220, 118] width 312 height 108
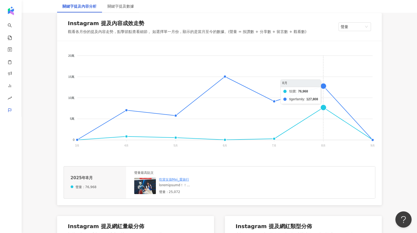
scroll to position [92, 0]
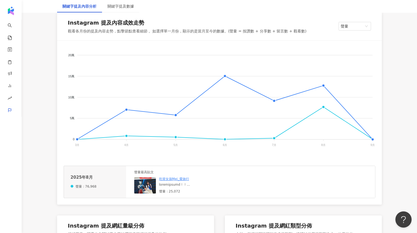
click at [141, 188] on img at bounding box center [145, 185] width 22 height 16
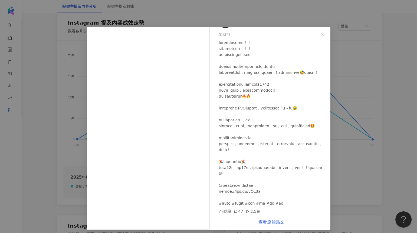
scroll to position [3, 0]
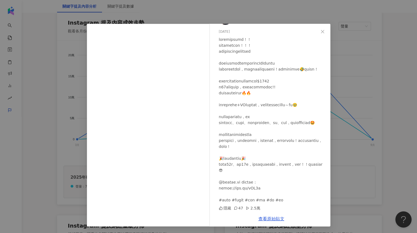
click at [346, 85] on div "吃貨女孩Mei_愛旅行 2025/8/2 隱藏 47 2.5萬 查看原始貼文" at bounding box center [208, 116] width 417 height 233
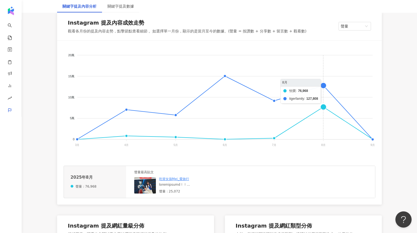
click at [324, 84] on foreignobject "怡寶 tigerfamily" at bounding box center [220, 101] width 312 height 108
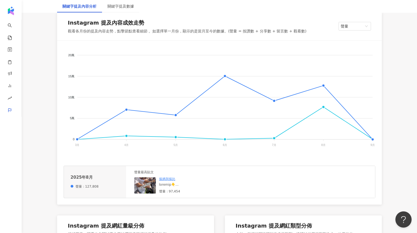
click at [147, 183] on img at bounding box center [145, 185] width 22 height 16
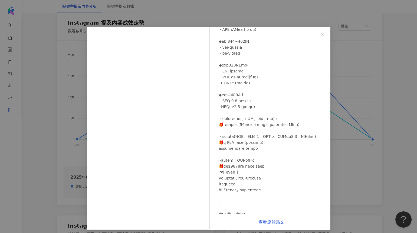
scroll to position [233, 0]
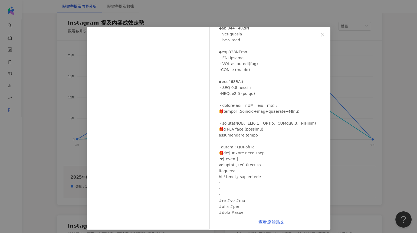
click at [345, 129] on div "摳媽與摳比 2025/8/16 隱藏 100 9.7萬 查看原始貼文" at bounding box center [208, 116] width 417 height 233
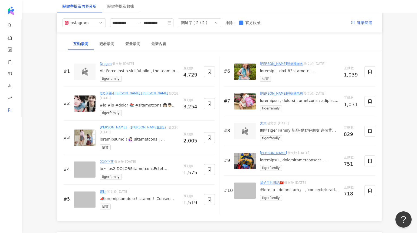
scroll to position [825, 0]
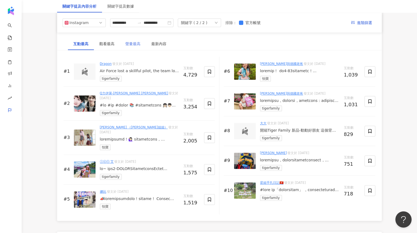
click at [134, 39] on div "聲量最高" at bounding box center [133, 44] width 26 height 12
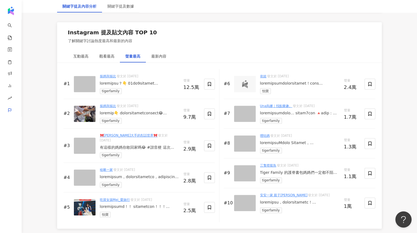
scroll to position [814, 0]
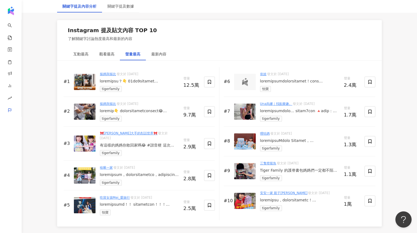
click at [280, 81] on div at bounding box center [300, 81] width 80 height 5
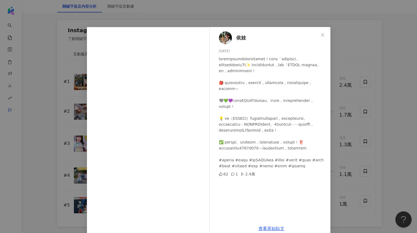
click at [343, 51] on div "依娃 2025/8/10 62 1 2.4萬 查看原始貼文" at bounding box center [208, 116] width 417 height 233
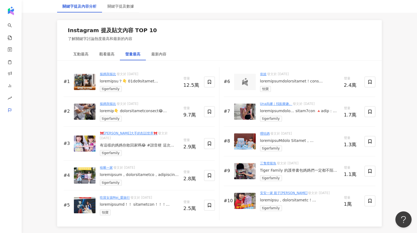
click at [296, 110] on div at bounding box center [300, 110] width 80 height 5
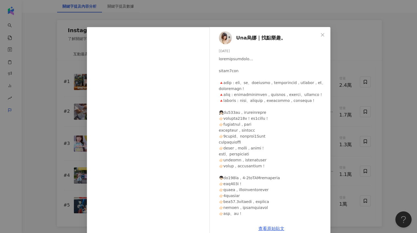
click at [340, 105] on div "Una烏娜｜找點樂趣。 2025/6/4 493 22 1.6萬 查看原始貼文" at bounding box center [208, 116] width 417 height 233
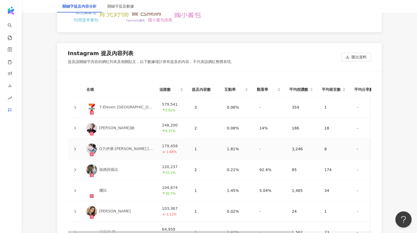
scroll to position [1184, 0]
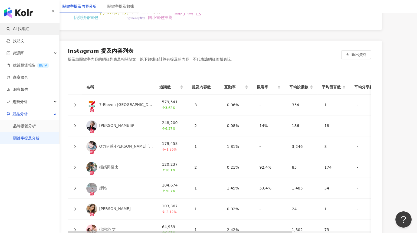
click at [16, 26] on link "AI 找網紅" at bounding box center [17, 28] width 23 height 5
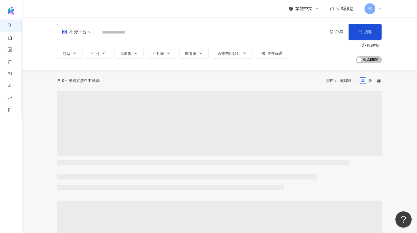
click at [112, 30] on input "search" at bounding box center [212, 32] width 226 height 10
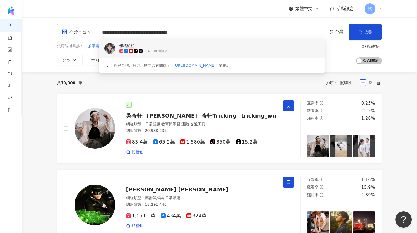
type input "**********"
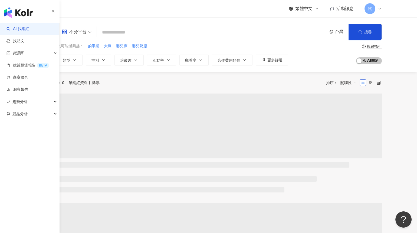
click at [8, 117] on div "競品分析" at bounding box center [29, 114] width 59 height 12
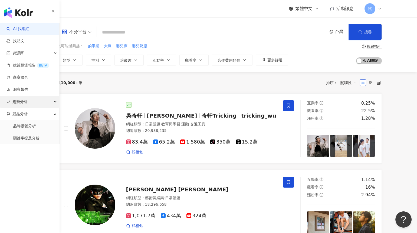
click at [29, 98] on div "趨勢分析" at bounding box center [29, 102] width 59 height 12
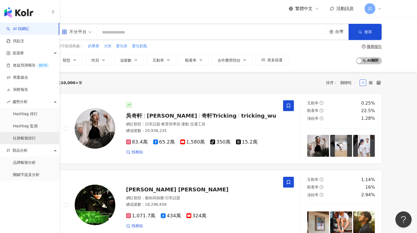
click at [29, 140] on link "社群帳號排行" at bounding box center [24, 138] width 23 height 5
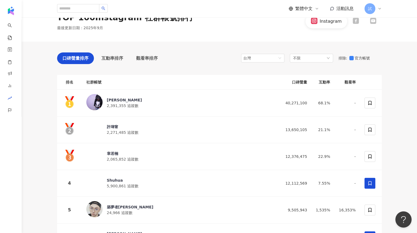
scroll to position [21, 0]
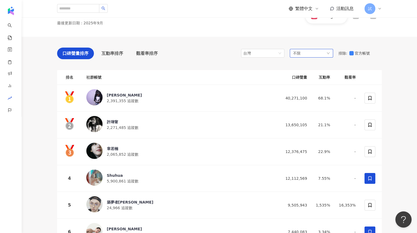
click at [310, 50] on div "不限" at bounding box center [311, 53] width 43 height 9
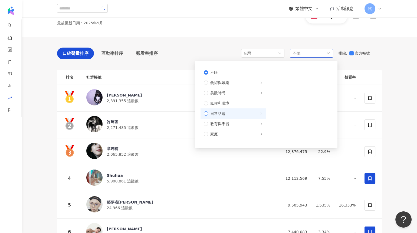
scroll to position [18, 0]
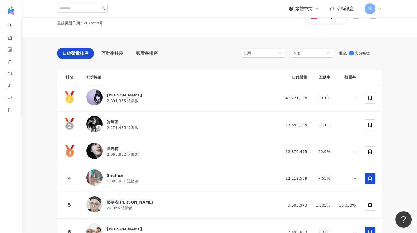
click at [201, 53] on div "口碑聲量排序 互動率排序 觀看率排序 台灣 不限 不限 藝術與娛樂 美妝時尚 氣候和環境 日常話題 教育與學習 家庭 財經 美食 命理占卜 遊戲 法政社會 生…" at bounding box center [219, 55] width 324 height 14
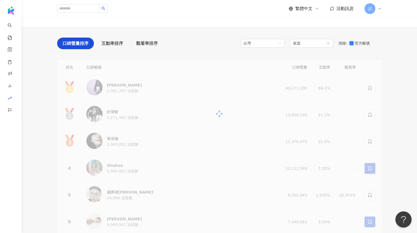
scroll to position [31, 0]
click at [304, 41] on div "家庭" at bounding box center [311, 43] width 43 height 9
click at [215, 39] on div "口碑聲量排序 互動率排序 觀看率排序 台灣 家庭 不限 藝術與娛樂 美妝時尚 氣候和環境 日常話題 教育與學習 家庭 財經 美食 命理占卜 遊戲 法政社會 生…" at bounding box center [219, 44] width 324 height 14
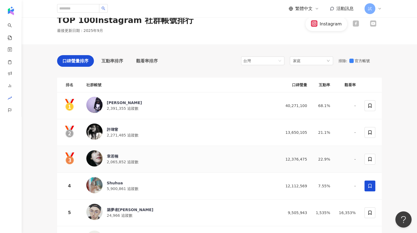
scroll to position [12, 0]
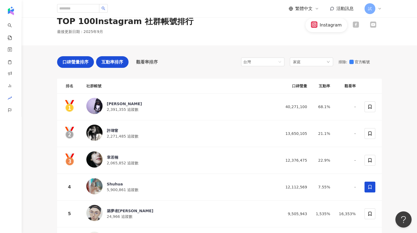
click at [116, 64] on span "互動率排序" at bounding box center [112, 62] width 22 height 7
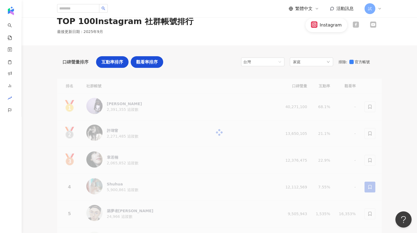
click at [138, 64] on span "觀看率排序" at bounding box center [147, 62] width 22 height 7
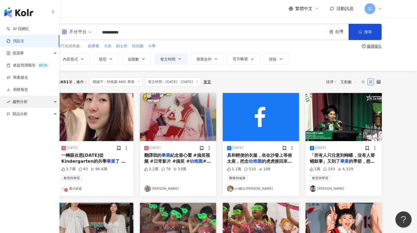
click at [19, 99] on span "趨勢分析" at bounding box center [19, 102] width 15 height 12
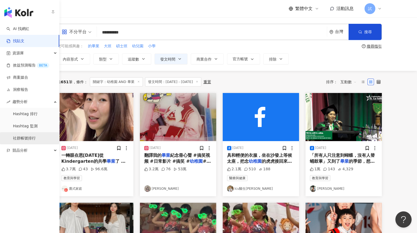
click at [27, 137] on link "社群帳號排行" at bounding box center [24, 138] width 23 height 5
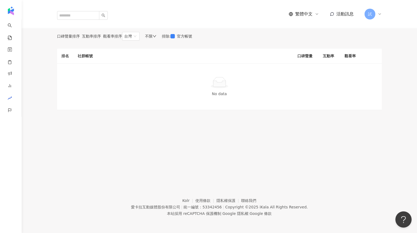
click at [156, 38] on div "不限" at bounding box center [150, 36] width 11 height 4
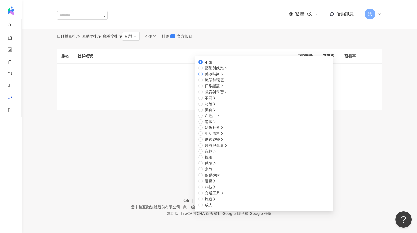
scroll to position [25, 0]
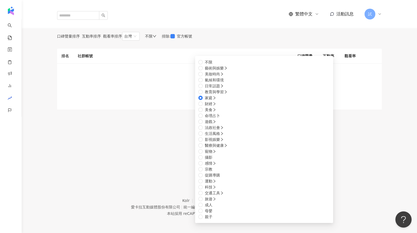
click at [197, 41] on div "口碑聲量排序 互動率排序 觀看率排序 台灣 不限 不限 藝術與娛樂 美妝時尚 氣候和環境 日常話題 教育與學習 家庭 財經 美食 命理占卜 遊戲 法政社會 生…" at bounding box center [219, 36] width 324 height 9
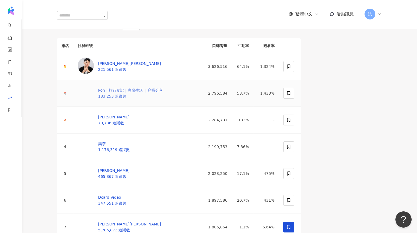
scroll to position [16, 0]
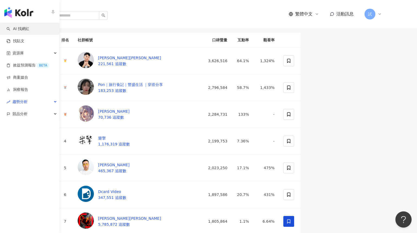
click at [15, 26] on link "AI 找網紅" at bounding box center [17, 28] width 23 height 5
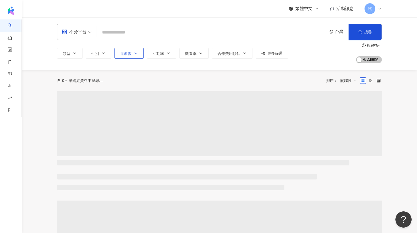
click at [132, 54] on button "追蹤數" at bounding box center [128, 53] width 29 height 11
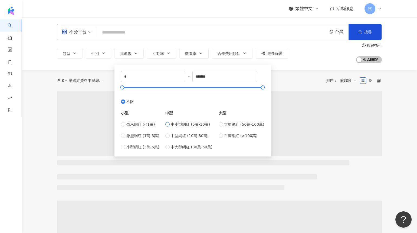
click at [176, 124] on span "中小型網紅 (5萬-10萬)" at bounding box center [190, 124] width 39 height 6
type input "*****"
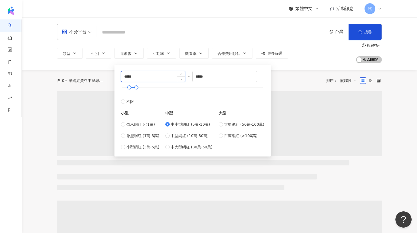
click at [125, 76] on input "*****" at bounding box center [153, 76] width 64 height 10
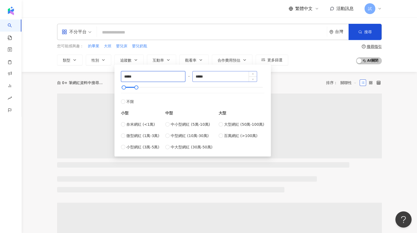
type input "*****"
drag, startPoint x: 216, startPoint y: 77, endPoint x: 193, endPoint y: 77, distance: 23.0
click at [193, 77] on div "***** - ***** 不限 小型 奈米網紅 (<1萬) 微型網紅 (1萬-3萬) 小型網紅 (3萬-5萬) 中型 中小型網紅 (5萬-10萬) 中型網紅…" at bounding box center [192, 110] width 143 height 79
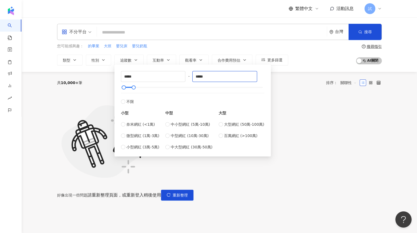
type input "*****"
click at [279, 86] on div "共 10,000+ 筆 排序： 關聯性" at bounding box center [219, 82] width 324 height 9
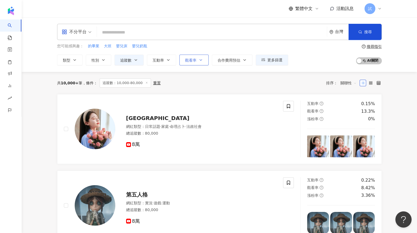
click at [190, 61] on span "觀看率" at bounding box center [190, 60] width 11 height 4
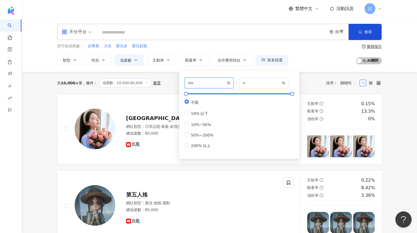
click at [188, 82] on input "number" at bounding box center [207, 83] width 38 height 6
type input "**"
click at [167, 81] on div "共 10,000+ 筆 條件 ： 追蹤數：10,000-80,000 重置 排序： 關聯性" at bounding box center [219, 82] width 324 height 9
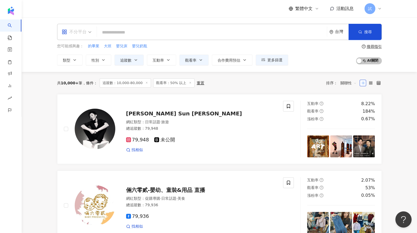
click at [80, 33] on div "不分平台" at bounding box center [74, 32] width 25 height 9
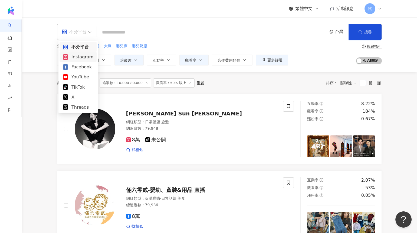
click at [80, 55] on div "Instagram" at bounding box center [78, 57] width 31 height 7
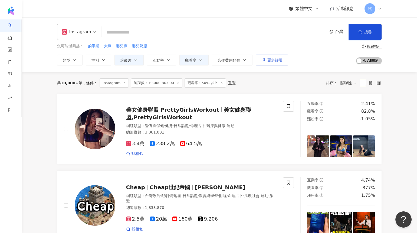
click at [280, 63] on button "更多篩選" at bounding box center [272, 60] width 32 height 11
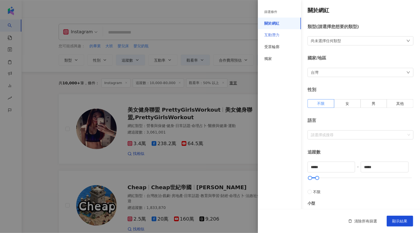
click at [280, 36] on div "互動潛力" at bounding box center [279, 35] width 43 height 12
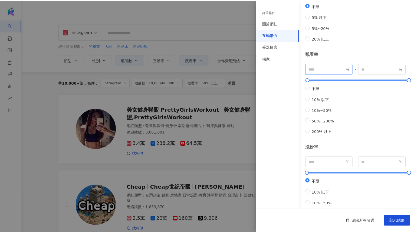
scroll to position [138, 0]
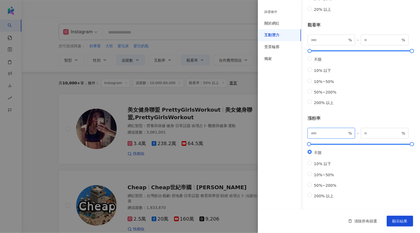
click at [325, 130] on input "number" at bounding box center [329, 133] width 37 height 6
type input "*"
click at [392, 220] on button "顯示結果" at bounding box center [400, 221] width 27 height 11
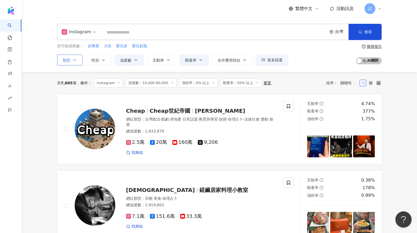
click at [72, 61] on button "類型" at bounding box center [69, 60] width 25 height 11
click at [288, 84] on div "共 7,885 筆 條件 ： Instagram 追蹤數：10,000-80,000 漲粉率：0% 以上 觀看率：50% 以上 重置 排序： 關聯性" at bounding box center [219, 82] width 324 height 9
click at [69, 61] on span "類型" at bounding box center [67, 60] width 8 height 4
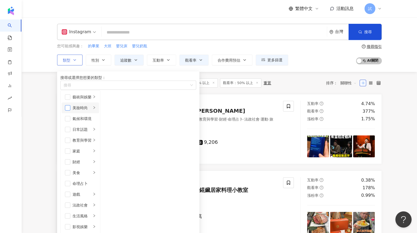
click at [70, 111] on span "button" at bounding box center [67, 107] width 5 height 5
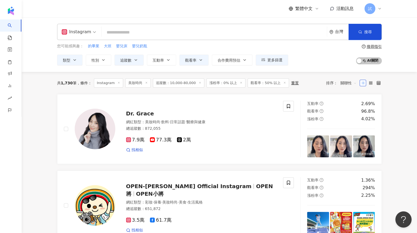
click at [145, 83] on icon at bounding box center [146, 82] width 3 height 3
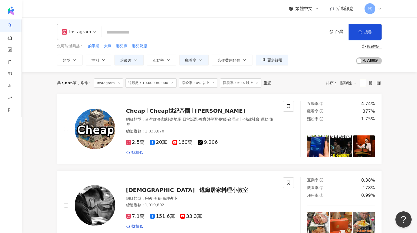
click at [111, 30] on input "search" at bounding box center [214, 32] width 221 height 10
paste input "**********"
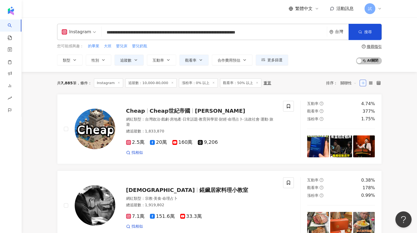
scroll to position [0, 21]
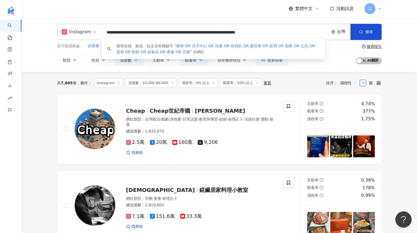
type input "**********"
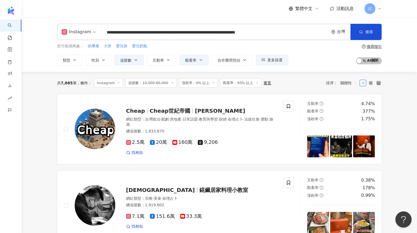
scroll to position [0, 0]
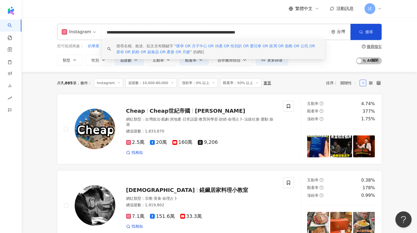
click at [180, 34] on input "**********" at bounding box center [215, 32] width 223 height 10
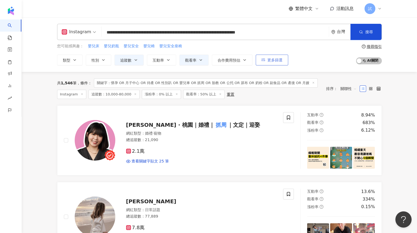
click at [262, 61] on icon "button" at bounding box center [263, 60] width 4 height 4
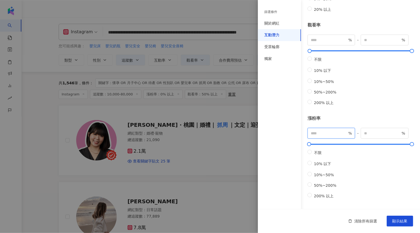
click at [324, 130] on input "*" at bounding box center [329, 133] width 37 height 6
type input "*"
click at [396, 222] on span "顯示結果" at bounding box center [400, 221] width 15 height 4
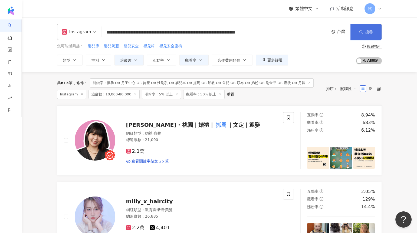
click at [371, 30] on span "搜尋" at bounding box center [369, 32] width 8 height 4
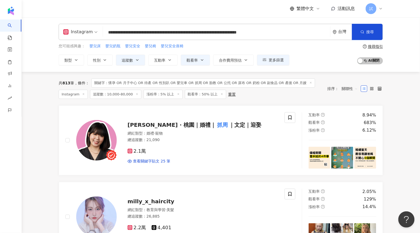
click at [153, 34] on input "**********" at bounding box center [216, 32] width 223 height 10
click at [134, 57] on button "追蹤數" at bounding box center [130, 60] width 29 height 11
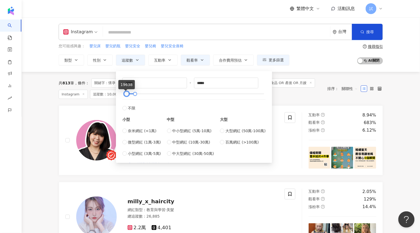
type input "*****"
type input "*******"
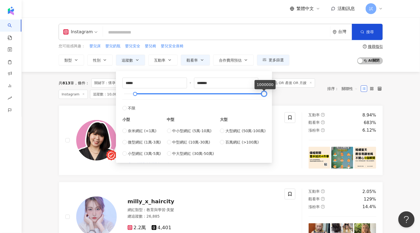
drag, startPoint x: 125, startPoint y: 93, endPoint x: 269, endPoint y: 94, distance: 144.4
click at [270, 94] on div "***** - ******* 不限 小型 奈米網紅 (<1萬) 微型網紅 (1萬-3萬) 小型網紅 (3萬-5萬) 中型 中小型網紅 (5萬-10萬) 中型…" at bounding box center [194, 117] width 156 height 92
click at [281, 98] on div "共 813 筆 條件 ： 關鍵字：懷孕 OR 月子中心 OR 待產 OR 性別趴 OR 嬰兒車 OR 抓周 OR 胎教 OR 公托 OR 尿布 OR 奶粉 O…" at bounding box center [190, 88] width 263 height 21
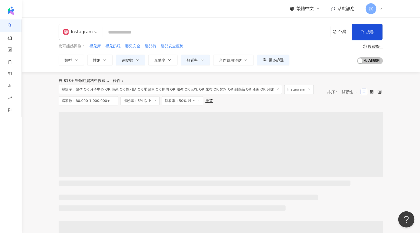
click at [277, 88] on icon at bounding box center [278, 89] width 3 height 3
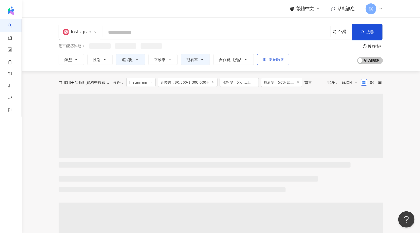
click at [267, 61] on button "更多篩選" at bounding box center [273, 59] width 32 height 11
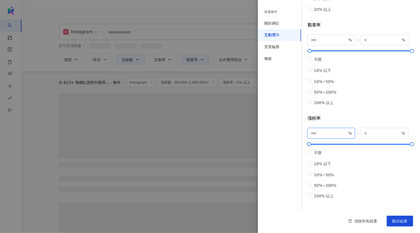
drag, startPoint x: 322, startPoint y: 127, endPoint x: 296, endPoint y: 127, distance: 26.5
click at [296, 127] on div "篩選條件 關於網紅 互動潛力 受眾輪廓 獨家 關於網紅 類型 ( 請選擇您想要的類型 ) 尚未選擇任何類型 國家/地區 台灣 性別 不限 女 男 其他 語言 …" at bounding box center [339, 59] width 162 height 349
type input "*"
click at [400, 220] on span "顯示結果" at bounding box center [400, 221] width 15 height 4
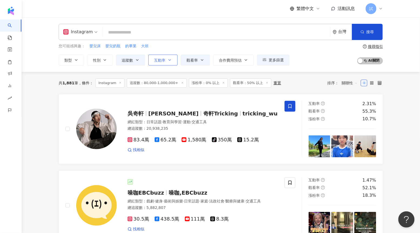
click at [162, 61] on span "互動率" at bounding box center [159, 60] width 11 height 4
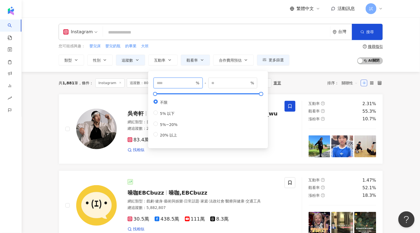
click at [175, 82] on input "number" at bounding box center [176, 83] width 38 height 6
type input "*"
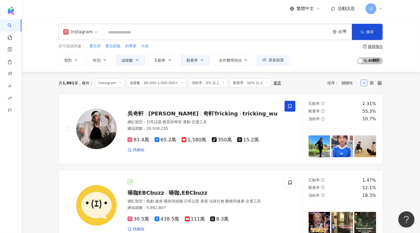
click at [291, 84] on div "共 1,881 筆 條件 ： Instagram 追蹤數：80,000-1,000,000+ 漲粉率：0% 以上 觀看率：50% 以上 重置 排序： 關聯性" at bounding box center [221, 82] width 324 height 9
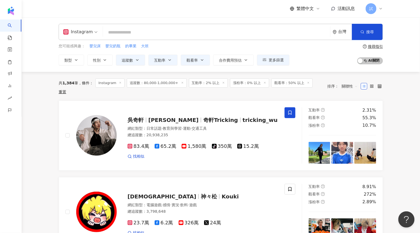
click at [342, 85] on span "關聯性" at bounding box center [350, 86] width 16 height 9
click at [344, 104] on div "追蹤數" at bounding box center [350, 103] width 14 height 6
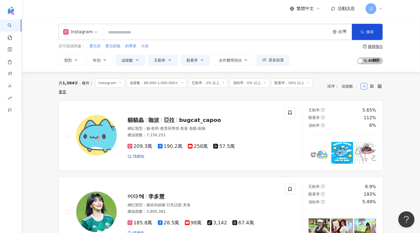
click at [222, 82] on icon at bounding box center [223, 82] width 3 height 3
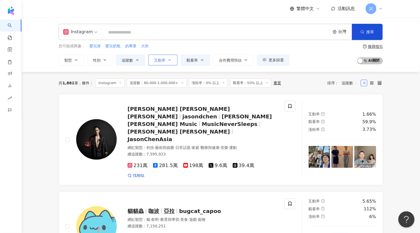
click at [164, 60] on span "互動率" at bounding box center [159, 60] width 11 height 4
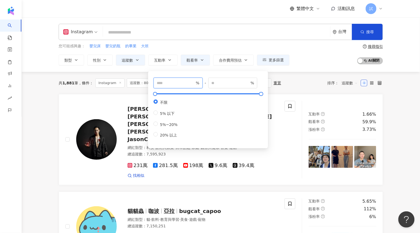
click at [161, 82] on input "number" at bounding box center [176, 83] width 38 height 6
click at [303, 82] on div "共 1,881 筆 條件 ： Instagram 追蹤數：80,000-1,000,000+ 漲粉率：0% 以上 觀看率：50% 以上 重置 排序： 追蹤數" at bounding box center [221, 82] width 324 height 9
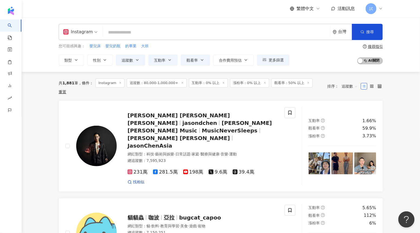
click at [84, 30] on div "Instagram" at bounding box center [77, 32] width 29 height 9
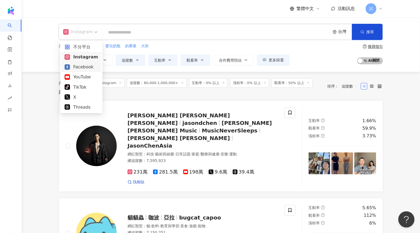
click at [79, 67] on div "Facebook" at bounding box center [82, 67] width 34 height 7
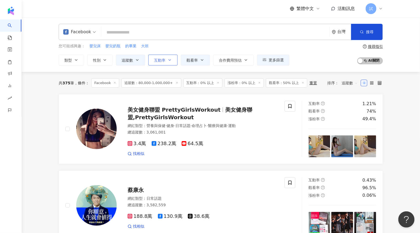
click at [163, 58] on span "互動率" at bounding box center [159, 60] width 11 height 4
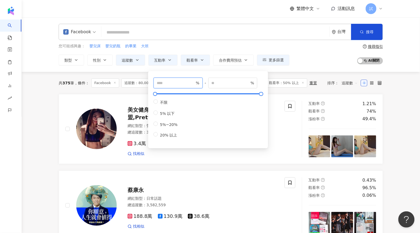
drag, startPoint x: 163, startPoint y: 84, endPoint x: 146, endPoint y: 83, distance: 16.6
type input "*"
click at [140, 92] on div "共 375 筆 條件 ： Facebook 追蹤數：80,000-1,000,000+ 互動率：0% 以上 漲粉率：0% 以上 觀看率：50% 以上 重置 排…" at bounding box center [221, 83] width 324 height 22
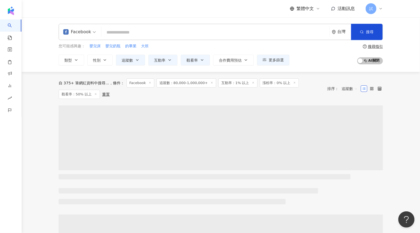
click at [197, 63] on button "觀看率" at bounding box center [195, 60] width 29 height 11
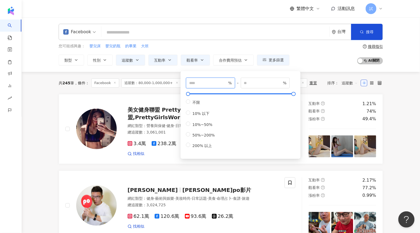
drag, startPoint x: 198, startPoint y: 82, endPoint x: 185, endPoint y: 82, distance: 12.4
click at [186, 82] on div "** % - % 不限 10% 以下 10%~50% 50%~200% 200% 以上" at bounding box center [241, 114] width 114 height 81
type input "**"
click at [173, 90] on div "共 245 筆 條件 ： Facebook 追蹤數：80,000-1,000,000+ 互動率：1% 以上 漲粉率：0% 以上 觀看率：50% 以上 重置 排…" at bounding box center [221, 83] width 324 height 22
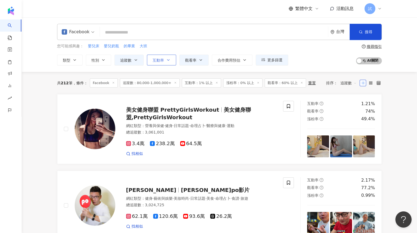
click at [156, 55] on button "互動率" at bounding box center [161, 60] width 29 height 11
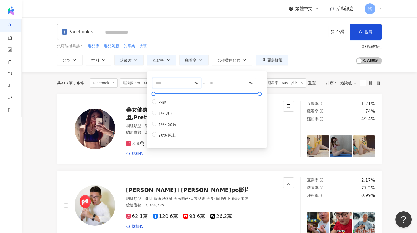
drag, startPoint x: 165, startPoint y: 85, endPoint x: 148, endPoint y: 81, distance: 17.2
click at [149, 81] on div "* % - % 不限 5% 以下 5%~20% 20% 以上" at bounding box center [207, 109] width 120 height 77
type input "*"
click at [280, 93] on div "共 212 筆 條件 ： Facebook 追蹤數：80,000-1,000,000+ 互動率：1% 以上 漲粉率：0% 以上 觀看率：60% 以上 重置 排…" at bounding box center [219, 83] width 324 height 22
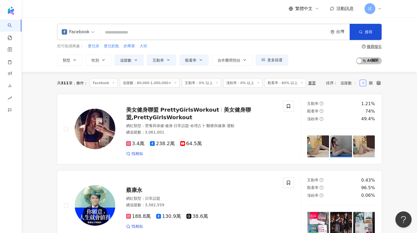
click at [300, 82] on icon at bounding box center [301, 82] width 3 height 3
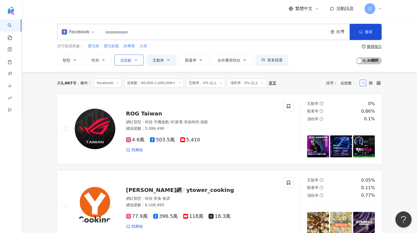
click at [135, 61] on icon "button" at bounding box center [136, 60] width 4 height 4
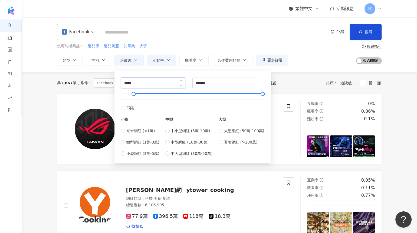
click at [126, 82] on input "*****" at bounding box center [153, 83] width 64 height 10
click at [280, 87] on div "共 1,667 筆 條件 ： Facebook 追蹤數：80,000-1,000,000+ 互動率：0% 以上 漲粉率：0% 以上 重置 排序： 追蹤數" at bounding box center [219, 82] width 324 height 9
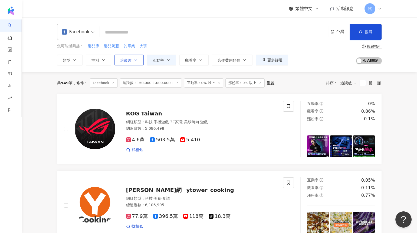
click at [132, 63] on button "追蹤數" at bounding box center [128, 60] width 29 height 11
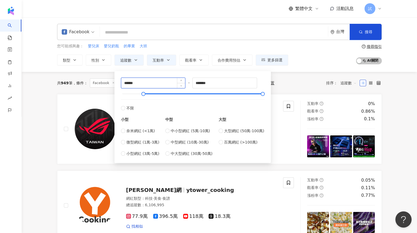
click at [128, 81] on input "******" at bounding box center [153, 83] width 64 height 10
type input "*****"
drag, startPoint x: 204, startPoint y: 82, endPoint x: 191, endPoint y: 82, distance: 12.2
click at [192, 82] on div "***** - ******* 不限 小型 奈米網紅 (<1萬) 微型網紅 (1萬-3萬) 小型網紅 (3萬-5萬) 中型 中小型網紅 (5萬-10萬) 中型…" at bounding box center [192, 117] width 143 height 79
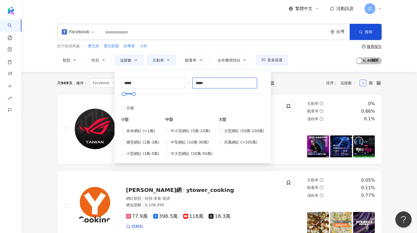
type input "*****"
click at [277, 82] on div "共 949 筆 條件 ： Facebook 追蹤數：150,000-1,000,000+ 互動率：0% 以上 漲粉率：0% 以上 重置 排序： 追蹤數" at bounding box center [219, 82] width 324 height 9
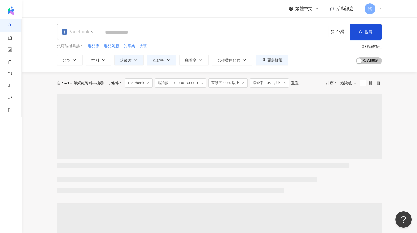
click at [80, 34] on div "Facebook" at bounding box center [76, 32] width 28 height 9
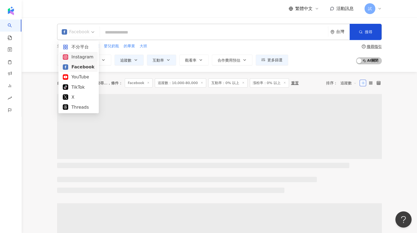
click at [81, 61] on div "Instagram" at bounding box center [78, 57] width 38 height 10
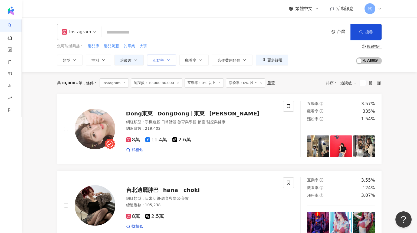
click at [152, 60] on button "互動率" at bounding box center [161, 60] width 29 height 11
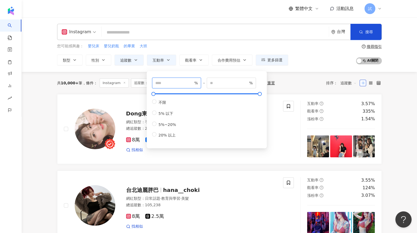
drag, startPoint x: 158, startPoint y: 84, endPoint x: 149, endPoint y: 84, distance: 9.2
click at [150, 84] on div "* % - % 不限 5% 以下 5%~20% 20% 以上" at bounding box center [207, 109] width 114 height 71
type input "*"
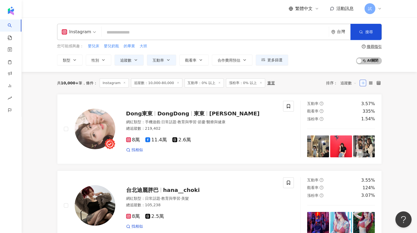
click at [311, 81] on div "共 10,000+ 筆 條件 ： Instagram 追蹤數：10,000-80,000 互動率：0% 以上 漲粉率：0% 以上 重置 排序： 追蹤數" at bounding box center [219, 82] width 324 height 9
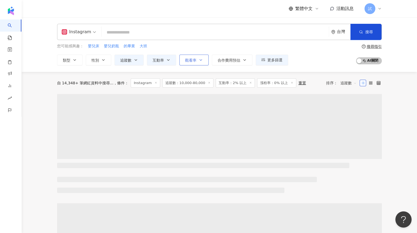
click at [188, 60] on span "觀看率" at bounding box center [190, 60] width 11 height 4
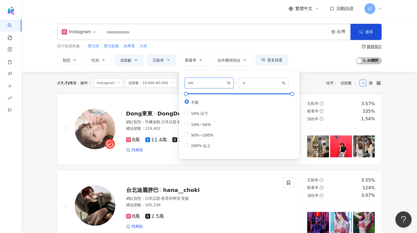
click at [203, 82] on input "number" at bounding box center [207, 83] width 38 height 6
type input "**"
click at [315, 88] on div "共 7,725 筆 條件 ： Instagram 追蹤數：10,000-80,000 互動率：2% 以上 漲粉率：0% 以上 重置 排序： 追蹤數" at bounding box center [219, 83] width 324 height 22
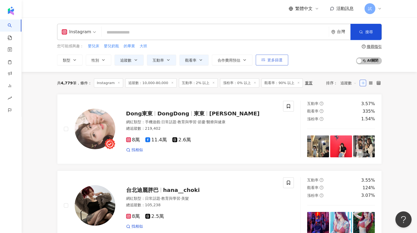
click at [266, 62] on button "更多篩選" at bounding box center [272, 60] width 32 height 11
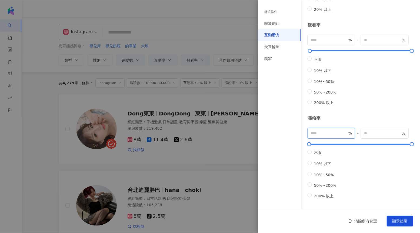
drag, startPoint x: 324, startPoint y: 124, endPoint x: 304, endPoint y: 124, distance: 20.3
click at [304, 124] on div "互動潛力 成長潛力 不限 高潛力 正常 衰退 互動率 * % - % 不限 5% 以下 5%~20% 20% 以上 觀看率 ** % - % 不限 10% 以…" at bounding box center [339, 47] width 162 height 325
type input "*"
click at [393, 220] on span "顯示結果" at bounding box center [400, 221] width 15 height 4
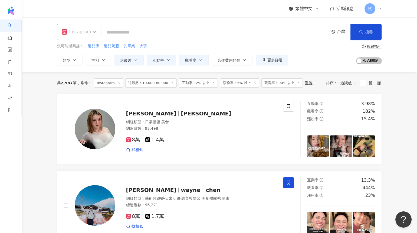
click at [95, 35] on div "Instagram" at bounding box center [79, 32] width 40 height 16
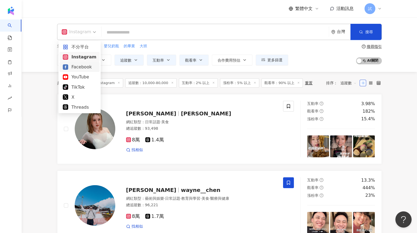
click at [78, 66] on div "Facebook" at bounding box center [80, 67] width 34 height 7
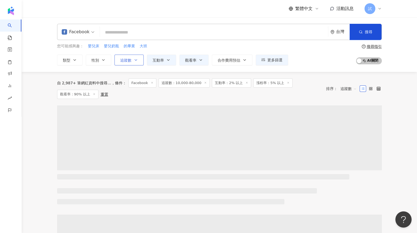
click at [129, 60] on span "追蹤數" at bounding box center [125, 60] width 11 height 4
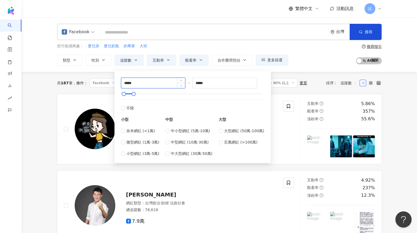
click at [126, 83] on input "*****" at bounding box center [153, 83] width 64 height 10
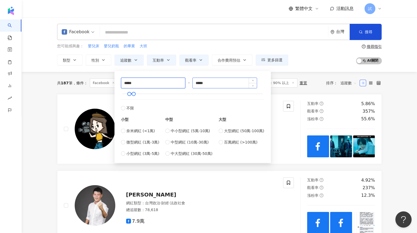
type input "*****"
click at [199, 85] on input "*****" at bounding box center [225, 83] width 64 height 10
type input "******"
click at [276, 89] on div "共 187 筆 條件 ： Facebook 追蹤數：10,000-80,000 互動率：2% 以上 漲粉率：5% 以上 觀看率：90% 以上 重置 排序： 追…" at bounding box center [219, 83] width 324 height 22
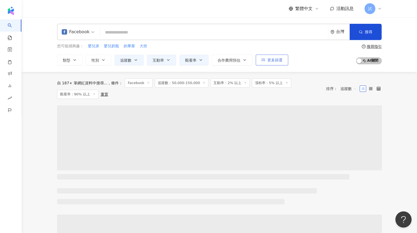
click at [274, 61] on span "更多篩選" at bounding box center [274, 60] width 15 height 4
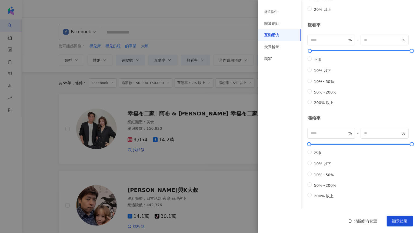
click at [209, 92] on div at bounding box center [210, 116] width 420 height 233
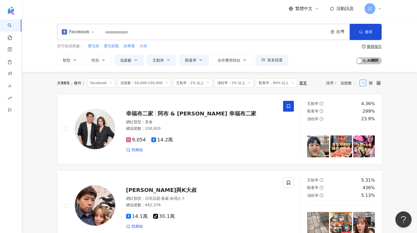
click at [291, 82] on icon at bounding box center [292, 82] width 3 height 3
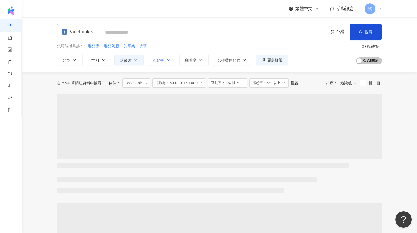
click at [166, 61] on icon "button" at bounding box center [168, 60] width 4 height 4
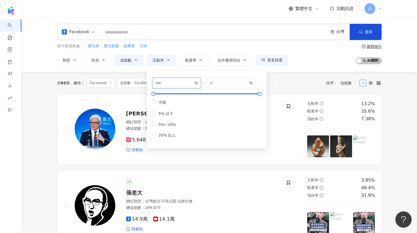
click at [155, 85] on input "*" at bounding box center [174, 83] width 38 height 6
type input "*"
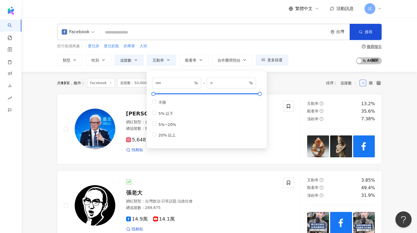
click at [277, 85] on div "共 93 筆 條件 ： Facebook 追蹤數：50,000-150,000 互動率：2% 以上 漲粉率：5% 以上 重置 排序： 追蹤數" at bounding box center [219, 82] width 324 height 9
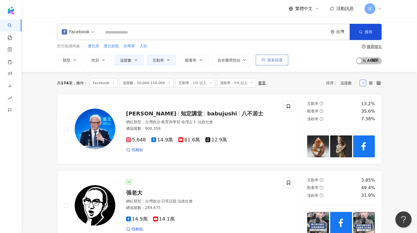
click at [276, 58] on span "更多篩選" at bounding box center [274, 60] width 15 height 4
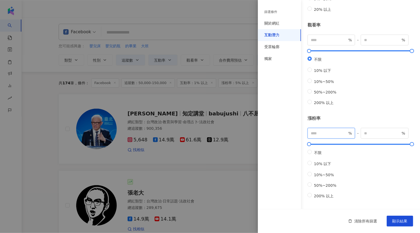
drag, startPoint x: 322, startPoint y: 126, endPoint x: 306, endPoint y: 126, distance: 15.7
click at [306, 126] on div "互動潛力 成長潛力 不限 高潛力 正常 衰退 互動率 * % - % 不限 5% 以下 5%~20% 20% 以上 觀看率 % - % 不限 10% 以下 1…" at bounding box center [339, 47] width 162 height 325
type input "*"
click at [392, 220] on button "顯示結果" at bounding box center [400, 221] width 27 height 11
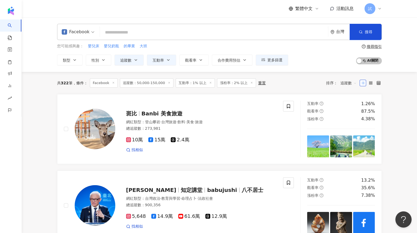
click at [209, 83] on icon at bounding box center [210, 82] width 3 height 3
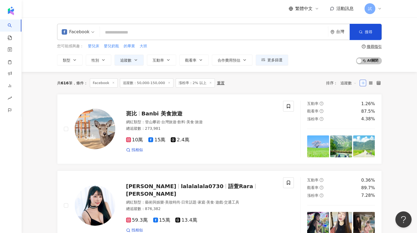
click at [78, 35] on div "Facebook" at bounding box center [76, 32] width 28 height 9
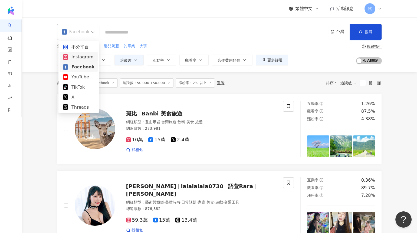
click at [80, 54] on div "Instagram" at bounding box center [79, 57] width 32 height 7
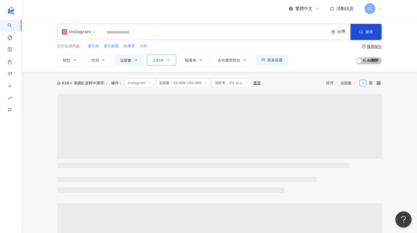
click at [155, 61] on span "互動率" at bounding box center [158, 60] width 11 height 4
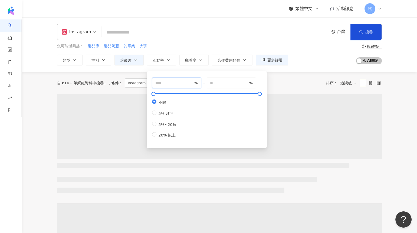
click at [163, 84] on input "number" at bounding box center [174, 83] width 38 height 6
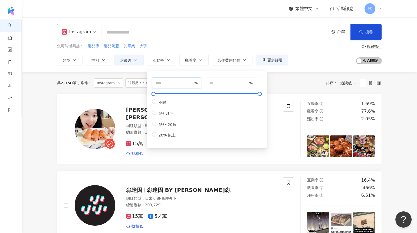
type input "*"
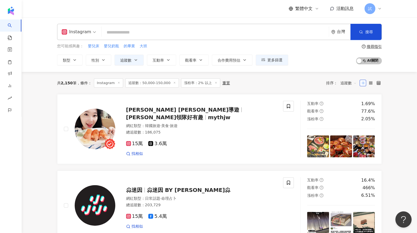
click at [271, 78] on div "共 2,150 筆 條件 ： Instagram 追蹤數：50,000-150,000 漲粉率：2% 以上 重置 排序： 追蹤數" at bounding box center [219, 83] width 324 height 22
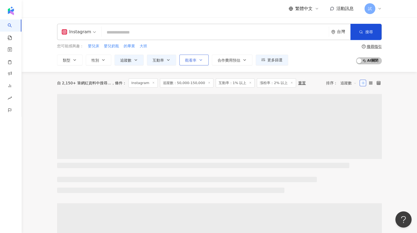
click at [185, 62] on span "觀看率" at bounding box center [190, 60] width 11 height 4
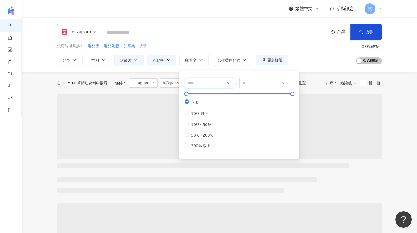
click at [195, 81] on input "number" at bounding box center [207, 83] width 38 height 6
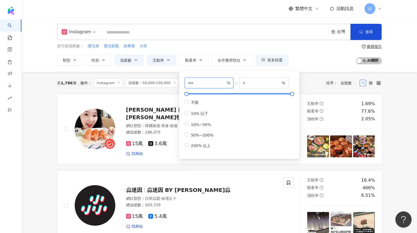
type input "**"
click at [306, 85] on div "共 1,786 筆 條件 ： Instagram 追蹤數：50,000-150,000 互動率：1% 以上 漲粉率：2% 以上 重置 排序： 追蹤數" at bounding box center [219, 82] width 324 height 9
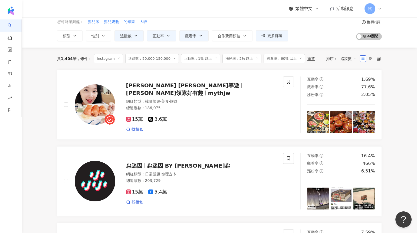
scroll to position [24, 0]
click at [215, 58] on line at bounding box center [215, 58] width 1 height 1
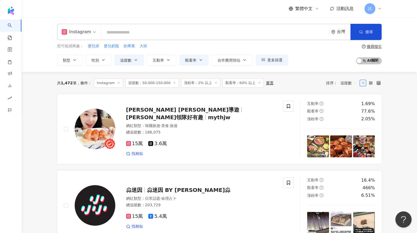
click at [214, 83] on icon at bounding box center [215, 82] width 3 height 3
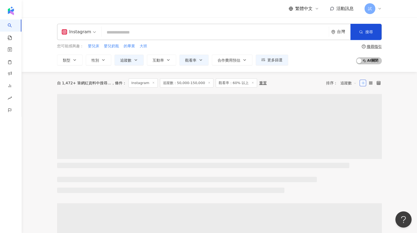
click at [133, 62] on button "追蹤數" at bounding box center [128, 60] width 29 height 11
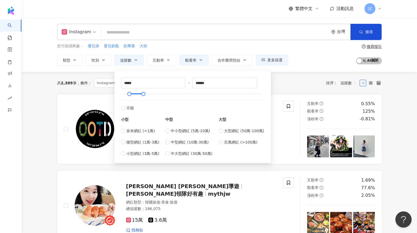
click at [115, 84] on div "***** - ****** 不限 小型 奈米網紅 (<1萬) 微型網紅 (1萬-3萬) 小型網紅 (3萬-5萬) 中型 中小型網紅 (5萬-10萬) 中型網…" at bounding box center [192, 117] width 156 height 92
drag, startPoint x: 125, startPoint y: 84, endPoint x: 120, endPoint y: 84, distance: 5.2
click at [120, 84] on div "***** - ****** 不限 小型 奈米網紅 (<1萬) 微型網紅 (1萬-3萬) 小型網紅 (3萬-5萬) 中型 中小型網紅 (5萬-10萬) 中型網…" at bounding box center [193, 116] width 150 height 85
type input "*****"
type input "*******"
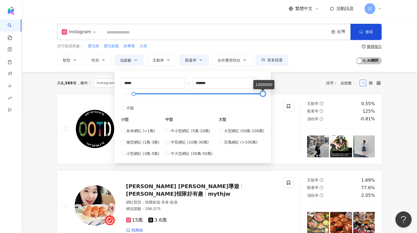
drag, startPoint x: 144, startPoint y: 93, endPoint x: 267, endPoint y: 93, distance: 122.8
click at [267, 93] on div "***** - ******* 不限 小型 奈米網紅 (<1萬) 微型網紅 (1萬-3萬) 小型網紅 (3萬-5萬) 中型 中小型網紅 (5萬-10萬) 中型…" at bounding box center [193, 116] width 150 height 85
click at [280, 82] on div "共 2,389 筆 條件 ： Instagram 追蹤數：50,000-150,000 觀看率：60% 以上 重置 排序： 追蹤數" at bounding box center [219, 82] width 324 height 9
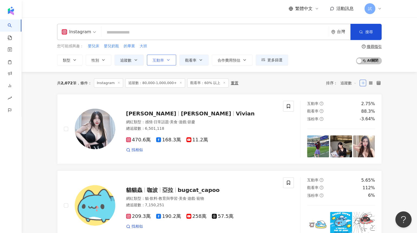
click at [166, 62] on icon "button" at bounding box center [168, 60] width 4 height 4
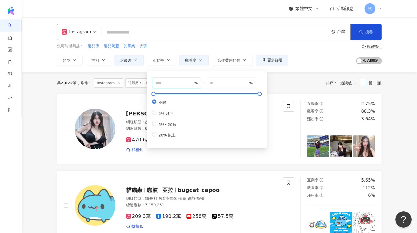
click at [164, 79] on span "%" at bounding box center [176, 83] width 49 height 11
type input "*"
click at [271, 86] on div "共 2,072 筆 條件 ： Instagram 追蹤數：80,000-1,000,000+ 觀看率：60% 以上 重置 排序： 追蹤數" at bounding box center [219, 82] width 324 height 9
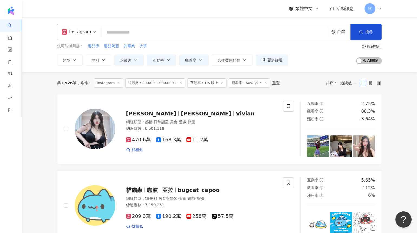
click at [71, 29] on div "Instagram" at bounding box center [76, 32] width 29 height 9
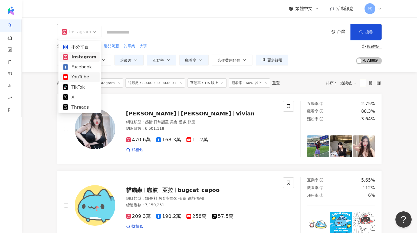
click at [76, 77] on div "YouTube" at bounding box center [80, 77] width 34 height 7
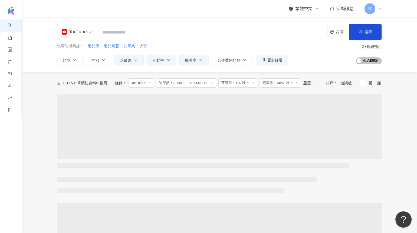
click at [210, 84] on span at bounding box center [211, 83] width 3 height 3
click at [190, 83] on line at bounding box center [190, 82] width 1 height 1
click at [187, 83] on span "觀看率：60% 以上" at bounding box center [176, 82] width 41 height 9
click at [192, 84] on icon at bounding box center [193, 82] width 3 height 3
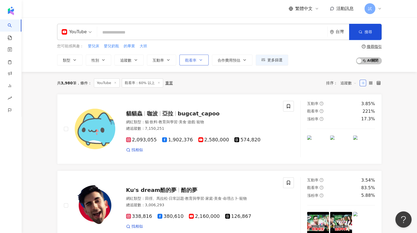
click at [193, 60] on span "觀看率" at bounding box center [190, 60] width 11 height 4
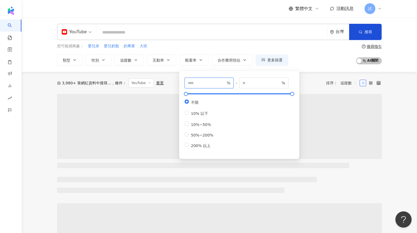
click at [190, 82] on input "number" at bounding box center [207, 83] width 38 height 6
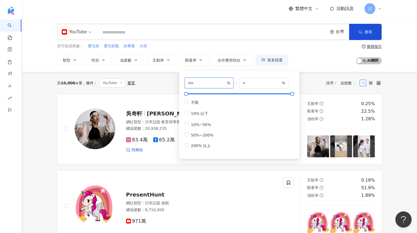
type input "**"
click at [176, 81] on div "共 10,000+ 筆 條件 ： YouTube 重置 排序： 追蹤數" at bounding box center [219, 82] width 324 height 9
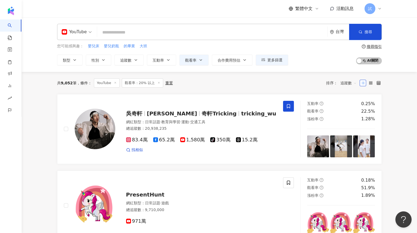
click at [114, 81] on icon at bounding box center [115, 82] width 3 height 3
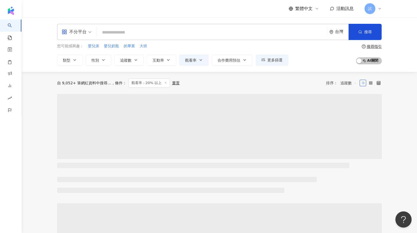
click at [163, 82] on span "觀看率：20% 以上" at bounding box center [148, 82] width 41 height 9
click at [164, 82] on icon at bounding box center [165, 82] width 3 height 3
click at [148, 30] on input "search" at bounding box center [212, 32] width 226 height 10
paste input "*******"
type input "*******"
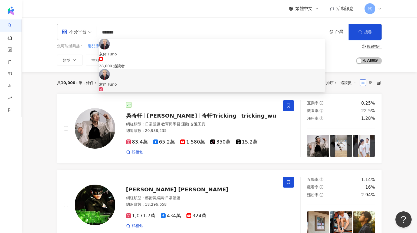
click at [136, 81] on div "灰佬 Funo" at bounding box center [212, 84] width 226 height 6
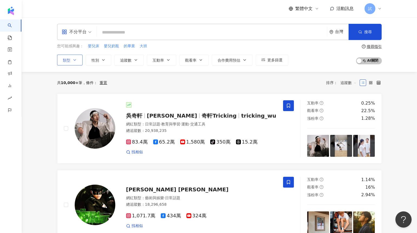
click at [69, 59] on span "類型" at bounding box center [67, 60] width 8 height 4
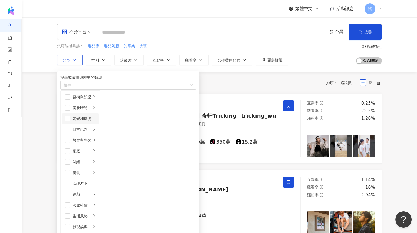
scroll to position [95, 0]
click at [70, 192] on span "button" at bounding box center [67, 194] width 5 height 5
click at [91, 191] on div "遊戲" at bounding box center [81, 194] width 19 height 6
click at [110, 100] on span "button" at bounding box center [107, 96] width 5 height 5
click at [110, 121] on span "button" at bounding box center [107, 118] width 5 height 5
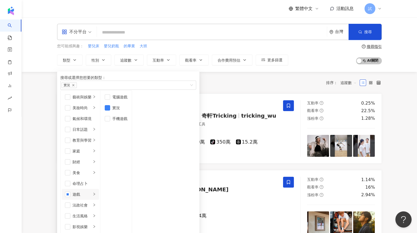
click at [217, 90] on div "共 10,000+ 筆 條件 ： 重置 排序： 追蹤數" at bounding box center [219, 83] width 324 height 22
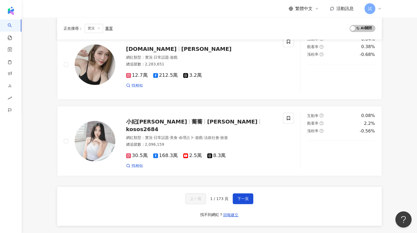
scroll to position [840, 0]
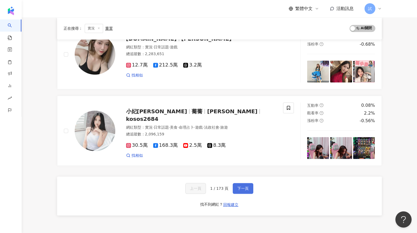
click at [240, 191] on button "下一頁" at bounding box center [243, 188] width 21 height 11
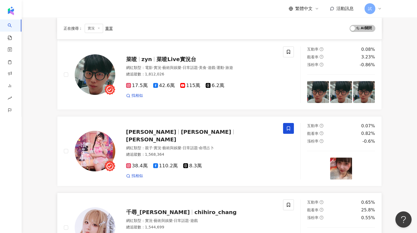
scroll to position [284, 0]
click at [314, 165] on img at bounding box center [318, 169] width 22 height 22
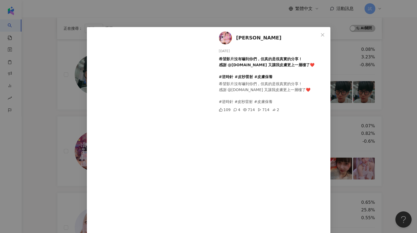
click at [394, 116] on div "喬喬兒Sylvia 2025/9/16 希望影片沒有嚇到你們，但真的是很真實的分享！ 感謝 @jinyen.clinic 又讓我皮膚更上一層樓了❤️ #逆時針…" at bounding box center [208, 116] width 417 height 233
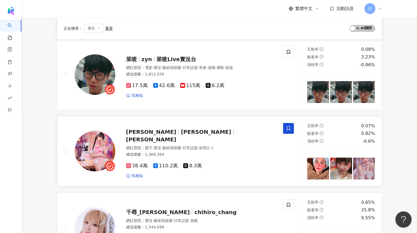
click at [367, 167] on img at bounding box center [364, 169] width 22 height 22
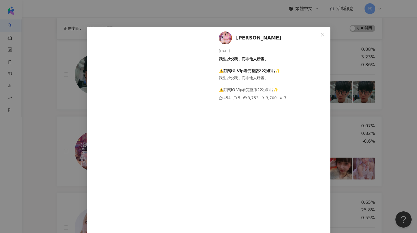
click at [395, 120] on div "喬喬兒Sylvia 2025/9/16 我生以悦我，而非他人所困。 ⚠️訂閱IG Vip看完整版22秒影片✨ 我生以悦我，而非他人所困。 ⚠️訂閱IG Vip…" at bounding box center [208, 116] width 417 height 233
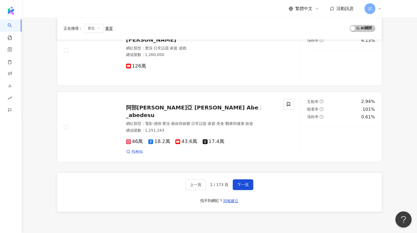
scroll to position [867, 0]
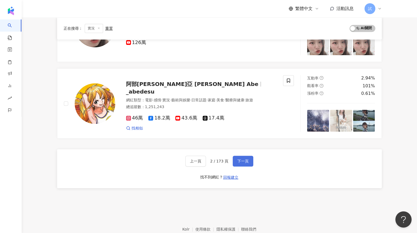
click at [240, 162] on span "下一頁" at bounding box center [242, 161] width 11 height 4
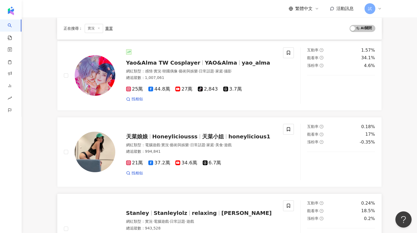
scroll to position [584, 0]
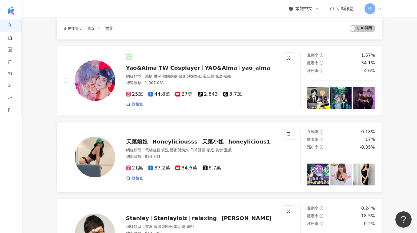
click at [313, 170] on img at bounding box center [318, 175] width 22 height 22
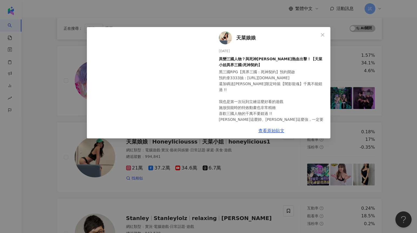
click at [398, 132] on div "天菜娘娘 2025/9/13 異變三國人物？與死神關羽熱血出擊！【天菜小姐異界三國:死神契約】 黑三國RPG【異界三國：死神契約】預約開啟 預約拿3333抽 …" at bounding box center [208, 116] width 417 height 233
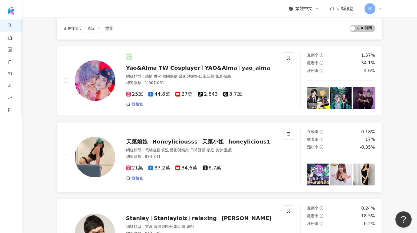
click at [365, 173] on img at bounding box center [364, 175] width 22 height 22
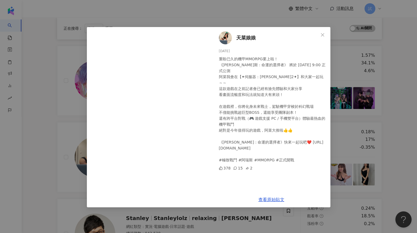
click at [383, 160] on div "天菜娘娘 2025/9/11 重盼已久的機甲MMORPG要上啦！ 《阿瑞斯 : 命運的選擇者》 將於 9/11 9:00 正式公測 阿菜我會在【✦伺服器：雷伊…" at bounding box center [208, 116] width 417 height 233
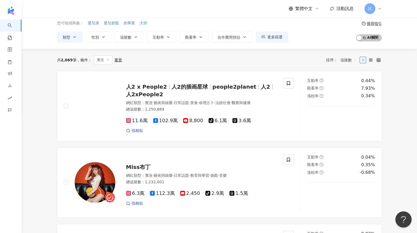
scroll to position [0, 0]
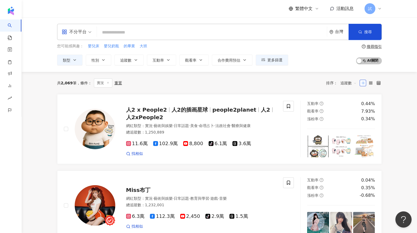
click at [108, 82] on icon at bounding box center [108, 82] width 3 height 3
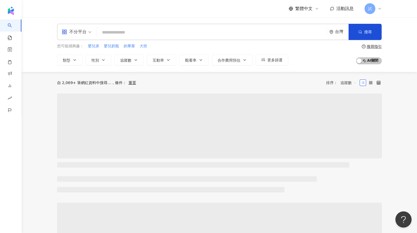
click at [337, 33] on div "台灣" at bounding box center [342, 31] width 14 height 5
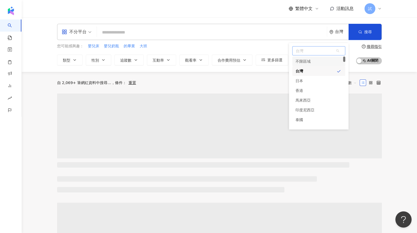
click at [301, 90] on div "香港" at bounding box center [299, 91] width 8 height 10
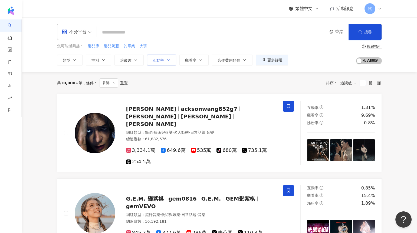
click at [170, 63] on button "互動率" at bounding box center [161, 60] width 29 height 11
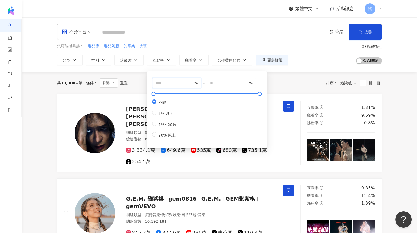
click at [160, 82] on input "number" at bounding box center [174, 83] width 38 height 6
type input "*"
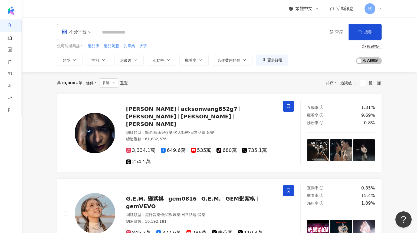
click at [271, 85] on div "共 10,000+ 筆 條件 ： 香港 重置 排序： 追蹤數" at bounding box center [219, 82] width 324 height 9
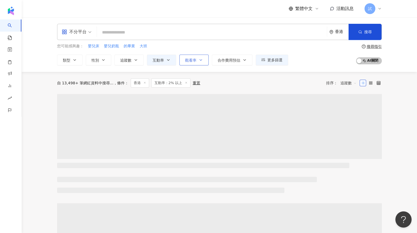
click at [185, 60] on span "觀看率" at bounding box center [190, 60] width 11 height 4
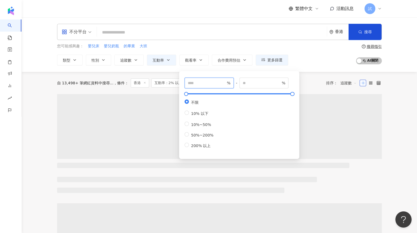
click at [195, 81] on input "number" at bounding box center [207, 83] width 38 height 6
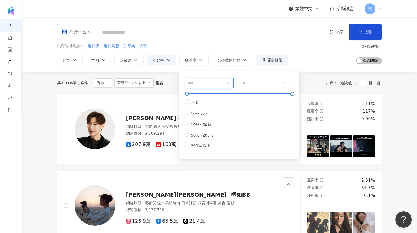
type input "**"
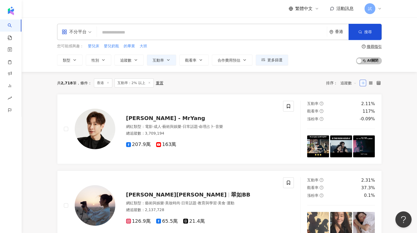
click at [315, 82] on div "共 2,718 筆 條件 ： 香港 互動率：2% 以上 重置 排序： 追蹤數" at bounding box center [219, 82] width 324 height 9
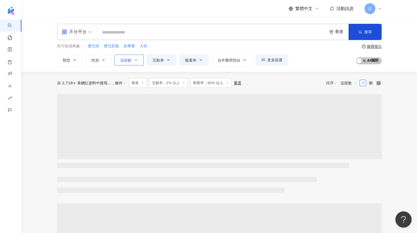
click at [134, 62] on button "追蹤數" at bounding box center [128, 60] width 29 height 11
type input "*"
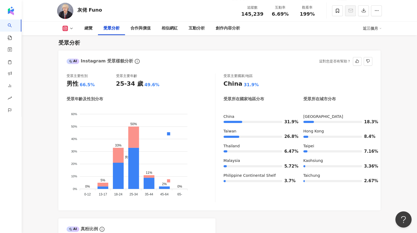
scroll to position [465, 0]
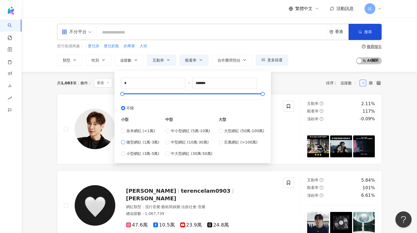
click at [140, 142] on span "微型網紅 (1萬-3萬)" at bounding box center [142, 142] width 33 height 6
type input "*****"
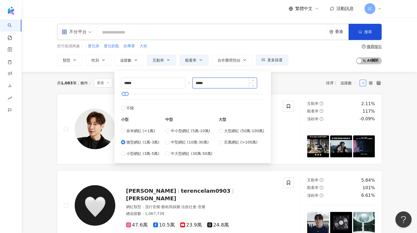
click at [197, 83] on input "*****" at bounding box center [225, 83] width 64 height 10
type input "*****"
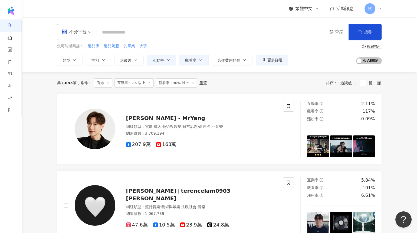
click at [298, 90] on div "共 1,083 筆 條件 ： 香港 互動率：2% 以上 觀看率：90% 以上 重置 排序： 追蹤數" at bounding box center [219, 83] width 324 height 22
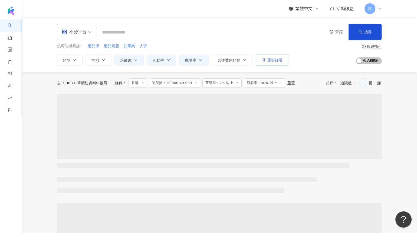
click at [270, 64] on button "更多篩選" at bounding box center [272, 60] width 32 height 11
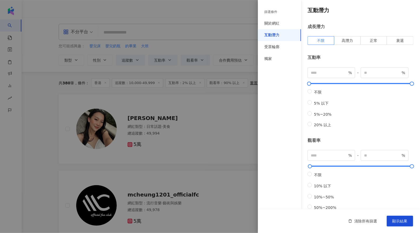
click at [406, 223] on span "顯示結果" at bounding box center [400, 221] width 15 height 4
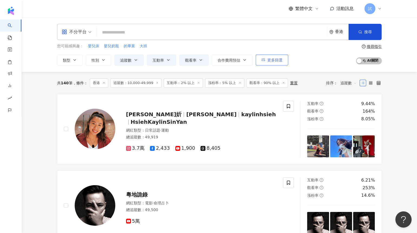
click at [283, 59] on button "更多篩選" at bounding box center [272, 60] width 32 height 11
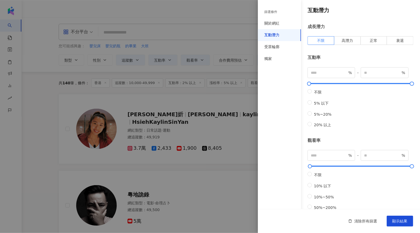
drag, startPoint x: 317, startPoint y: 124, endPoint x: 297, endPoint y: 124, distance: 19.2
click at [300, 124] on div "篩選條件 關於網紅 互動潛力 受眾輪廓 獨家 關於網紅 類型 ( 請選擇您想要的類型 ) 尚未選擇任何類型 國家/地區 香港 性別 不限 女 男 其他 語言 …" at bounding box center [339, 174] width 162 height 349
type input "*"
click at [397, 218] on button "顯示結果" at bounding box center [400, 221] width 27 height 11
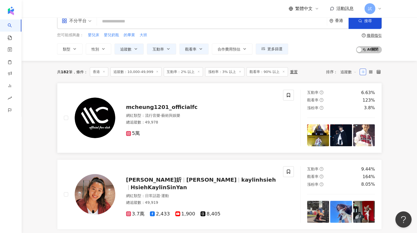
scroll to position [14, 0]
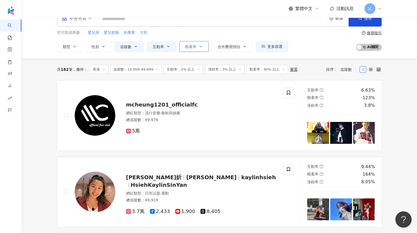
click at [186, 46] on span "觀看率" at bounding box center [190, 47] width 11 height 4
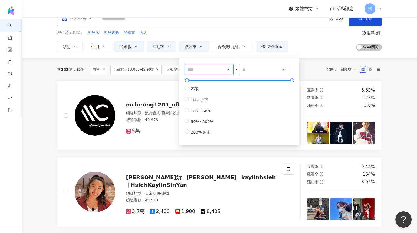
drag, startPoint x: 190, startPoint y: 69, endPoint x: 186, endPoint y: 68, distance: 4.1
click at [186, 69] on span "** %" at bounding box center [208, 69] width 49 height 11
type input "**"
click at [307, 69] on div "共 182 筆 條件 ： 香港 追蹤數：10,000-49,999 互動率：2% 以上 漲粉率：3% 以上 觀看率：90% 以上 重置 排序： 追蹤數" at bounding box center [219, 69] width 324 height 9
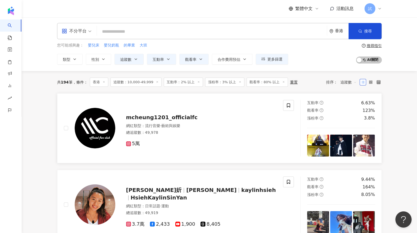
scroll to position [0, 0]
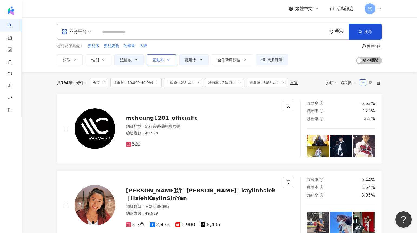
click at [168, 61] on button "互動率" at bounding box center [161, 59] width 29 height 11
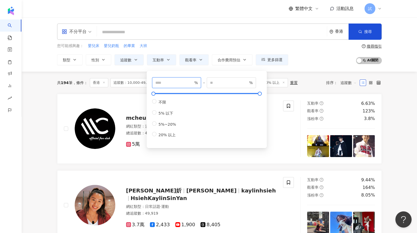
drag, startPoint x: 160, startPoint y: 84, endPoint x: 149, endPoint y: 84, distance: 11.4
click at [150, 84] on div "* % - % 不限 5% 以下 5%~20% 20% 以上" at bounding box center [207, 109] width 114 height 71
click at [322, 78] on div "共 194 筆 條件 ： 香港 追蹤數：10,000-49,999 互動率：2% 以上 漲粉率：3% 以上 觀看率：80% 以上 重置 排序： 追蹤數" at bounding box center [219, 83] width 324 height 22
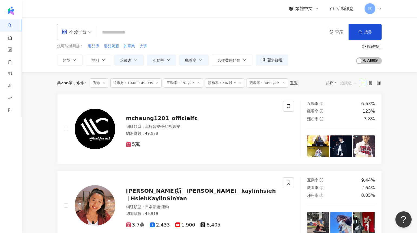
click at [341, 86] on span "追蹤數" at bounding box center [348, 83] width 16 height 9
click at [343, 93] on div "關聯性" at bounding box center [348, 94] width 14 height 6
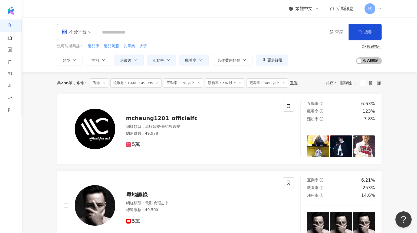
click at [340, 85] on div "關聯性" at bounding box center [348, 83] width 22 height 9
click at [345, 114] on div "漲粉率" at bounding box center [348, 112] width 14 height 6
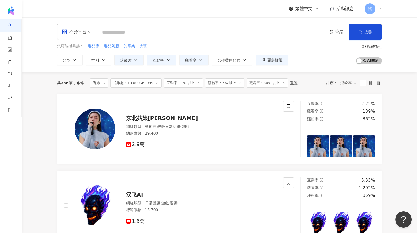
click at [86, 30] on div "不分平台" at bounding box center [74, 32] width 25 height 9
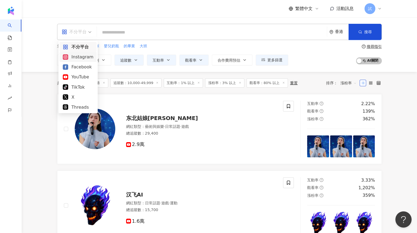
click at [77, 56] on div "Instagram" at bounding box center [78, 57] width 31 height 7
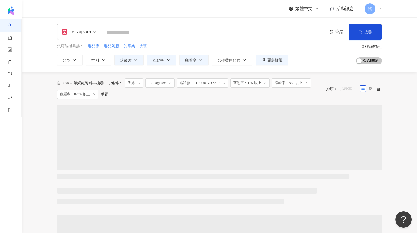
click at [343, 91] on span "漲粉率" at bounding box center [348, 88] width 16 height 9
click at [337, 94] on div "關聯性" at bounding box center [337, 94] width 0 height 0
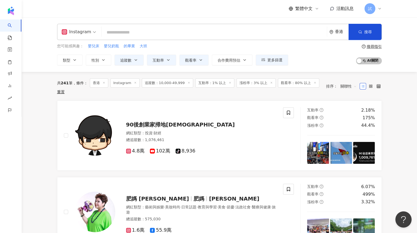
click at [163, 54] on div "您可能感興趣： 嬰兒床 嬰兒奶瓶 的畢業 大班 類型 性別 追蹤數 互動率 觀看率 合作費用預估 更多篩選 篩選條件 關於網紅 互動潛力 受眾輪廓 獨家 關於…" at bounding box center [172, 54] width 231 height 22
click at [163, 58] on span "互動率" at bounding box center [158, 60] width 11 height 4
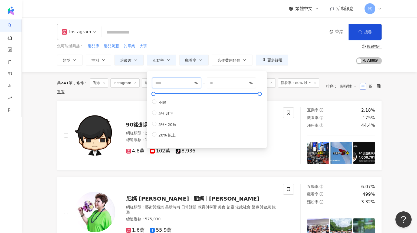
drag, startPoint x: 162, startPoint y: 80, endPoint x: 156, endPoint y: 81, distance: 5.8
click at [156, 81] on span "* %" at bounding box center [176, 83] width 49 height 11
drag, startPoint x: 156, startPoint y: 81, endPoint x: 149, endPoint y: 81, distance: 7.1
click at [149, 81] on div "* % - % 不限 5% 以下 5%~20% 20% 以上" at bounding box center [207, 109] width 120 height 77
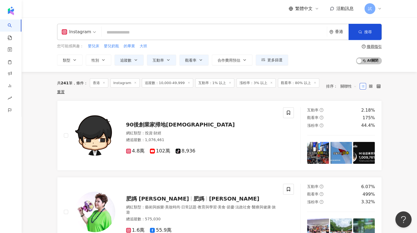
click at [278, 91] on div "共 241 筆 條件 ： 香港 Instagram 追蹤數：10,000-49,999 互動率：1% 以上 漲粉率：3% 以上 觀看率：80% 以上 重置" at bounding box center [188, 86] width 263 height 16
click at [164, 60] on button "互動率" at bounding box center [161, 60] width 29 height 11
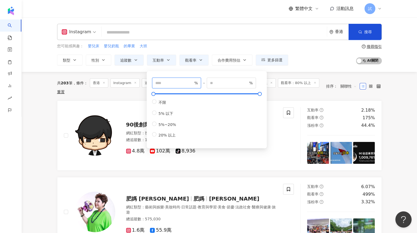
drag, startPoint x: 161, startPoint y: 85, endPoint x: 150, endPoint y: 84, distance: 11.4
click at [150, 84] on div "* % - % 不限 5% 以下 5%~20% 20% 以上" at bounding box center [207, 109] width 114 height 71
type input "*"
click at [274, 98] on div "共 203 筆 條件 ： 香港 Instagram 追蹤數：10,000-49,999 互動率：2% 以上 漲粉率：3% 以上 觀看率：80% 以上 重置 排…" at bounding box center [219, 86] width 324 height 29
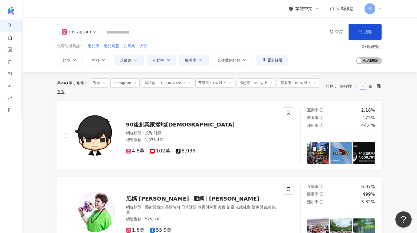
click at [162, 93] on div "共 241 筆 條件 ： 香港 Instagram 追蹤數：10,000-49,999 互動率：1% 以上 漲粉率：3% 以上 觀看率：80% 以上 重置" at bounding box center [188, 86] width 263 height 16
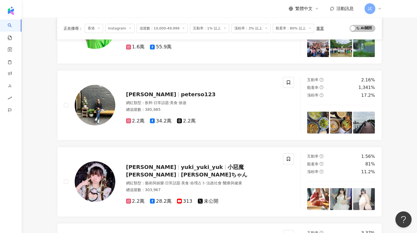
scroll to position [179, 0]
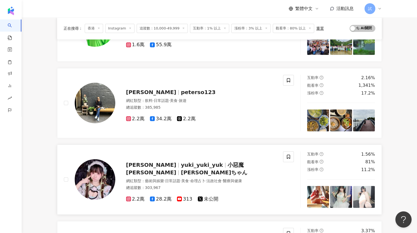
click at [323, 197] on img at bounding box center [318, 197] width 22 height 22
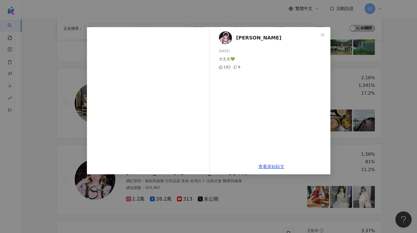
click at [395, 118] on div "[PERSON_NAME] [DATE] 大丈夫💚 192 9 查看原始貼文" at bounding box center [208, 116] width 417 height 233
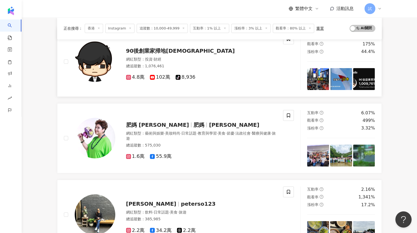
scroll to position [68, 0]
click at [311, 84] on img at bounding box center [318, 79] width 22 height 22
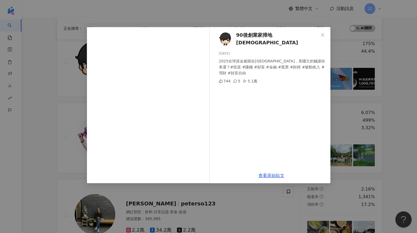
click at [386, 89] on div "90後創業家掃地[DEMOGRAPHIC_DATA] [DATE] 2025全球資金被困在[GEOGRAPHIC_DATA]，美國欠的錢讓你來還？#投資 #賺…" at bounding box center [208, 116] width 417 height 233
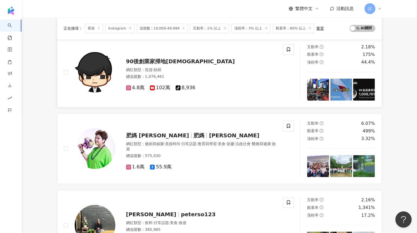
scroll to position [0, 0]
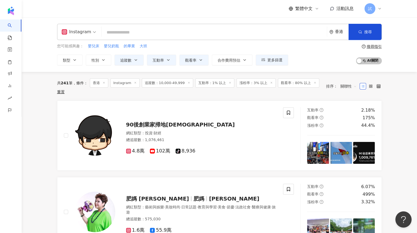
click at [188, 37] on input "search" at bounding box center [214, 32] width 221 height 10
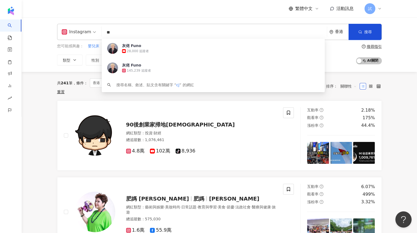
type input "*"
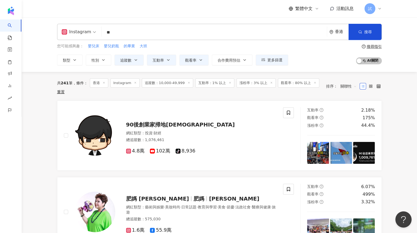
type input "**"
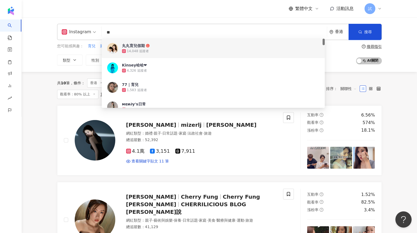
drag, startPoint x: 138, startPoint y: 32, endPoint x: 98, endPoint y: 32, distance: 39.5
click at [98, 32] on div "Instagram ** 香港 搜尋 0144f56f-adf1-4914-aded-94f22d5afc4a a632ec80-f52b-47a2-b74c…" at bounding box center [219, 32] width 324 height 16
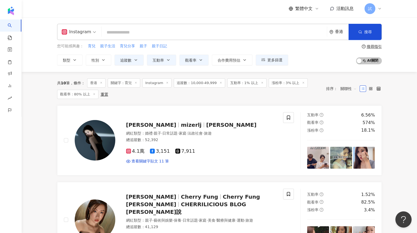
click at [261, 82] on line at bounding box center [261, 82] width 1 height 1
